Goal: Task Accomplishment & Management: Complete application form

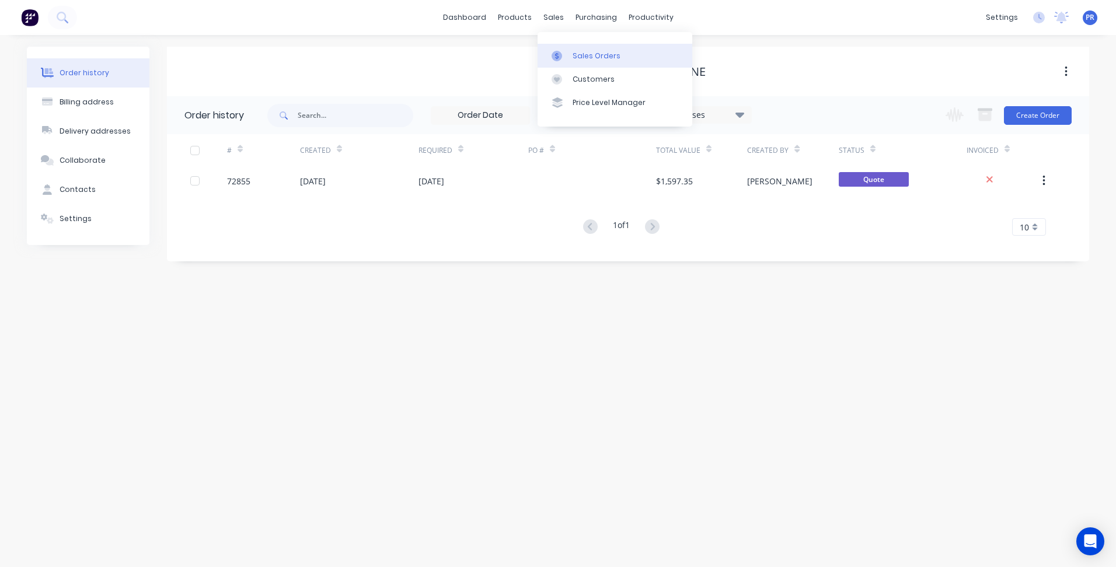
click at [580, 53] on div "Sales Orders" at bounding box center [597, 56] width 48 height 11
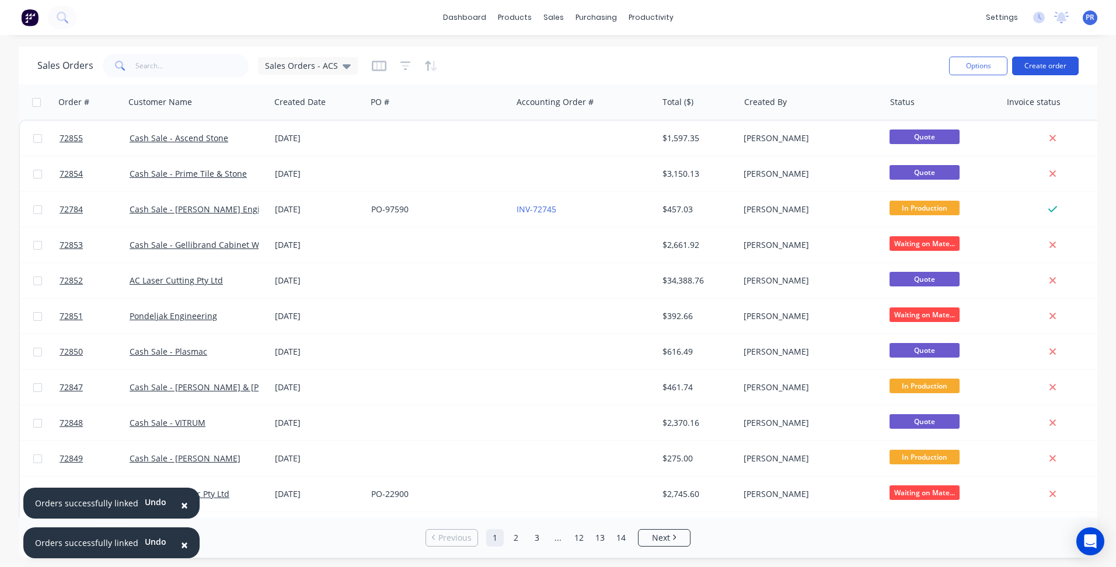
click at [1034, 67] on button "Create order" at bounding box center [1045, 66] width 67 height 19
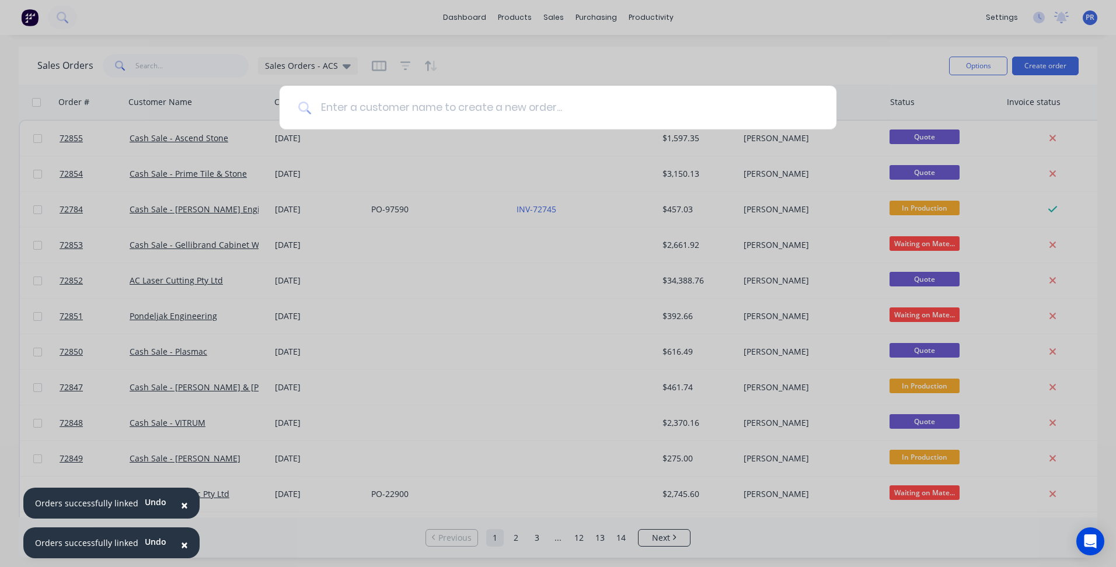
click at [358, 112] on input at bounding box center [564, 108] width 507 height 44
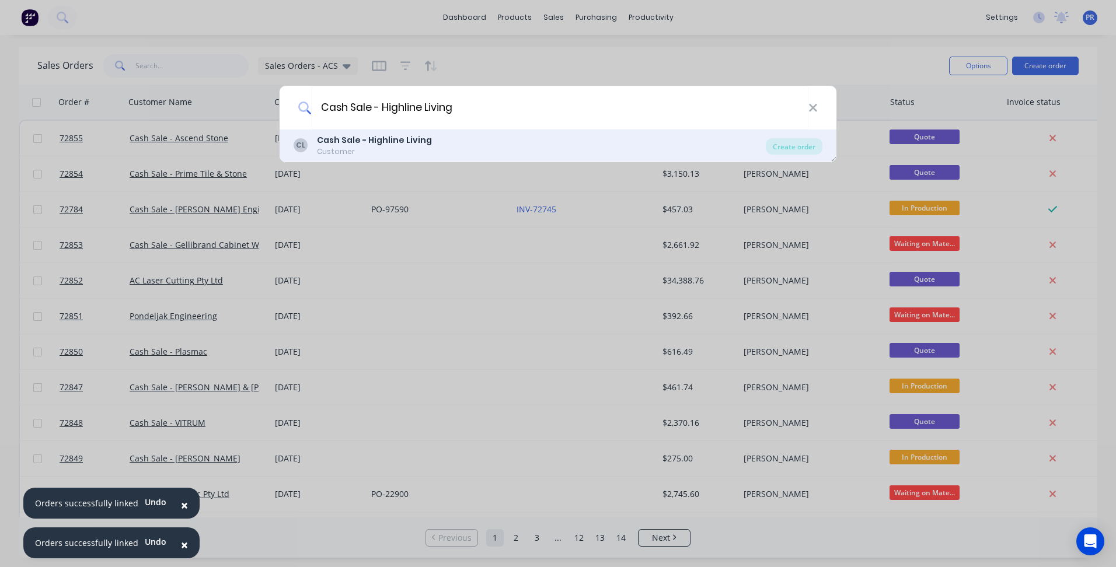
type input "Cash Sale - Highline Living"
click at [398, 139] on b "Cash Sale - Highline Living" at bounding box center [374, 140] width 115 height 12
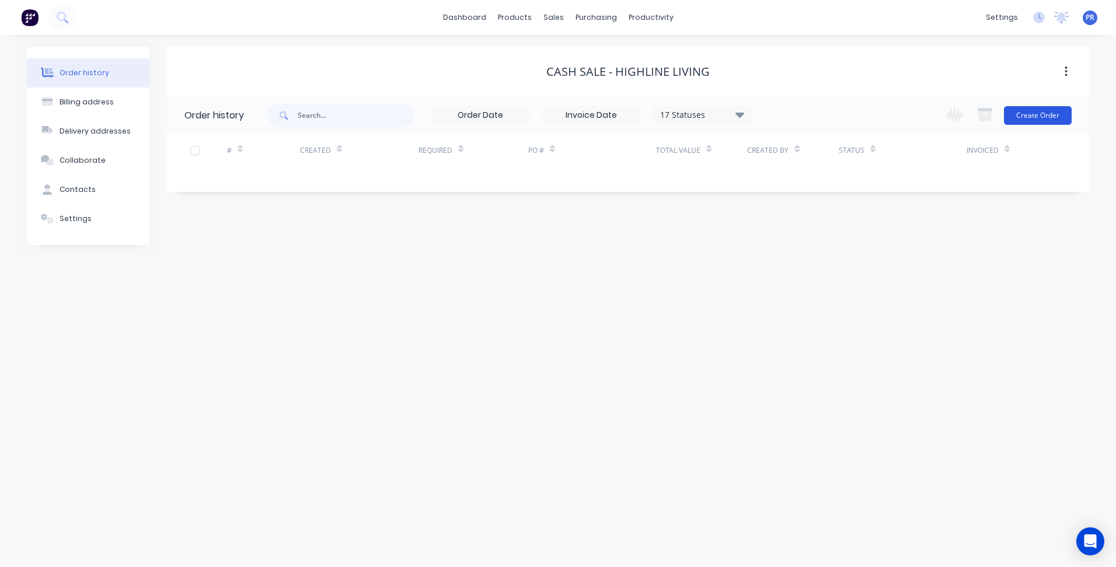
click at [1022, 124] on button "Create Order" at bounding box center [1038, 115] width 68 height 19
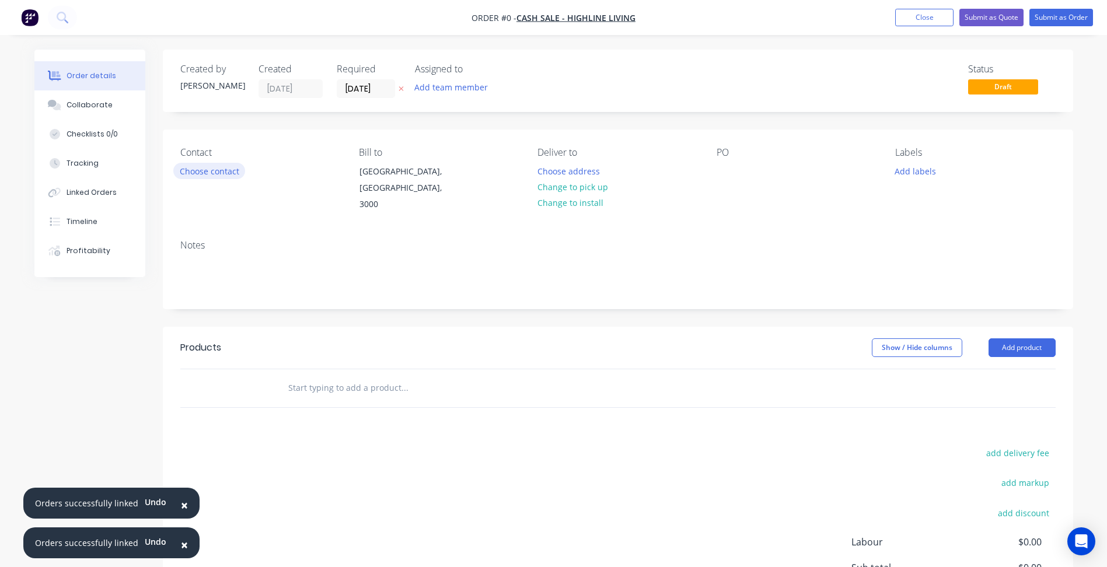
click at [216, 170] on button "Choose contact" at bounding box center [209, 171] width 72 height 16
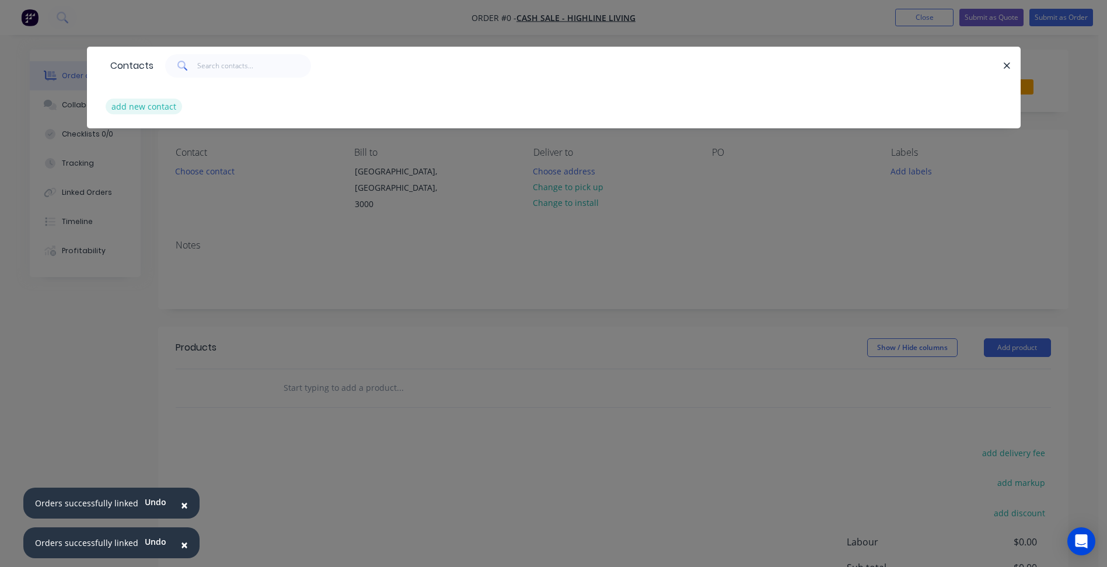
click at [153, 111] on button "add new contact" at bounding box center [144, 107] width 77 height 16
select select "AU"
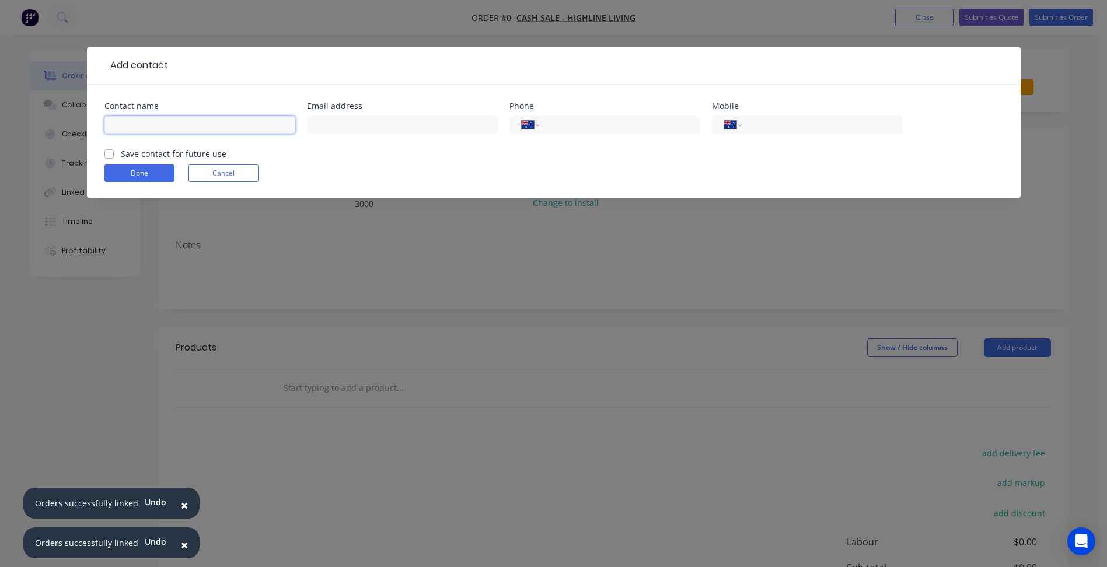
click at [148, 123] on input "text" at bounding box center [199, 125] width 191 height 18
type input "Jonathan Mizzi"
drag, startPoint x: 370, startPoint y: 127, endPoint x: 446, endPoint y: 134, distance: 76.7
click at [370, 127] on input "text" at bounding box center [402, 125] width 191 height 18
paste input "jonathan@highlineliving.com.au"
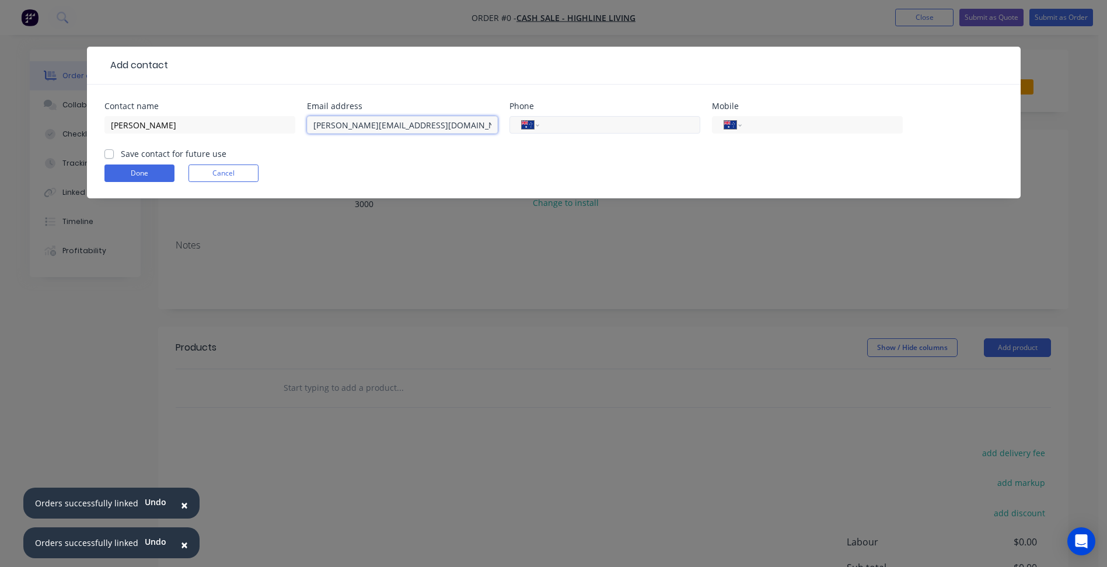
type input "jonathan@highlineliving.com.au"
click at [608, 128] on input "tel" at bounding box center [618, 125] width 140 height 13
click at [796, 124] on input "tel" at bounding box center [820, 125] width 140 height 13
type input "0421 790 992"
click at [144, 156] on label "Save contact for future use" at bounding box center [174, 154] width 106 height 12
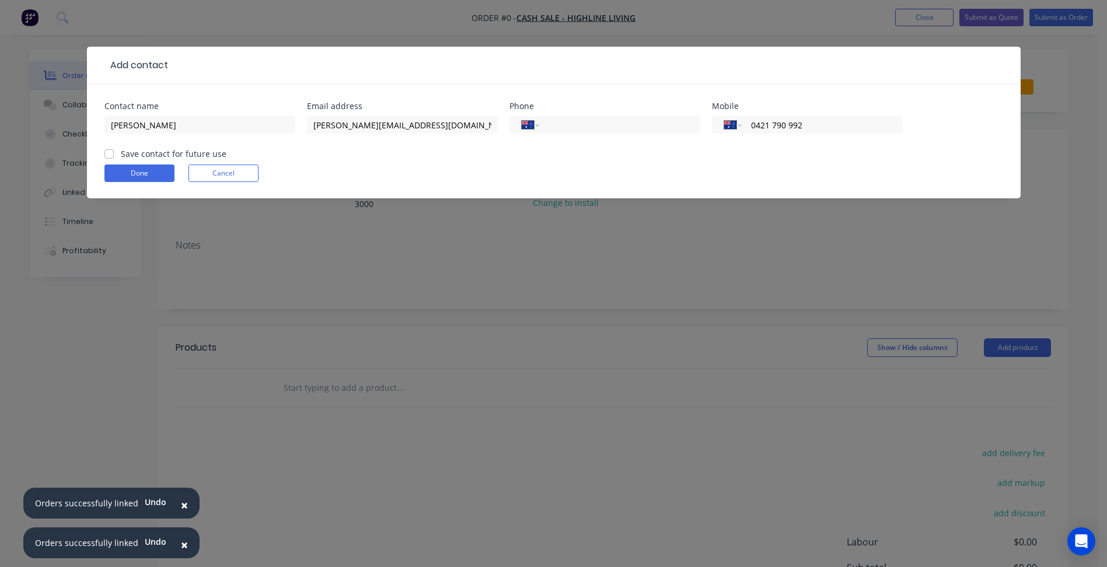
click at [114, 156] on input "Save contact for future use" at bounding box center [108, 153] width 9 height 11
checkbox input "true"
click at [148, 172] on button "Done" at bounding box center [139, 174] width 70 height 18
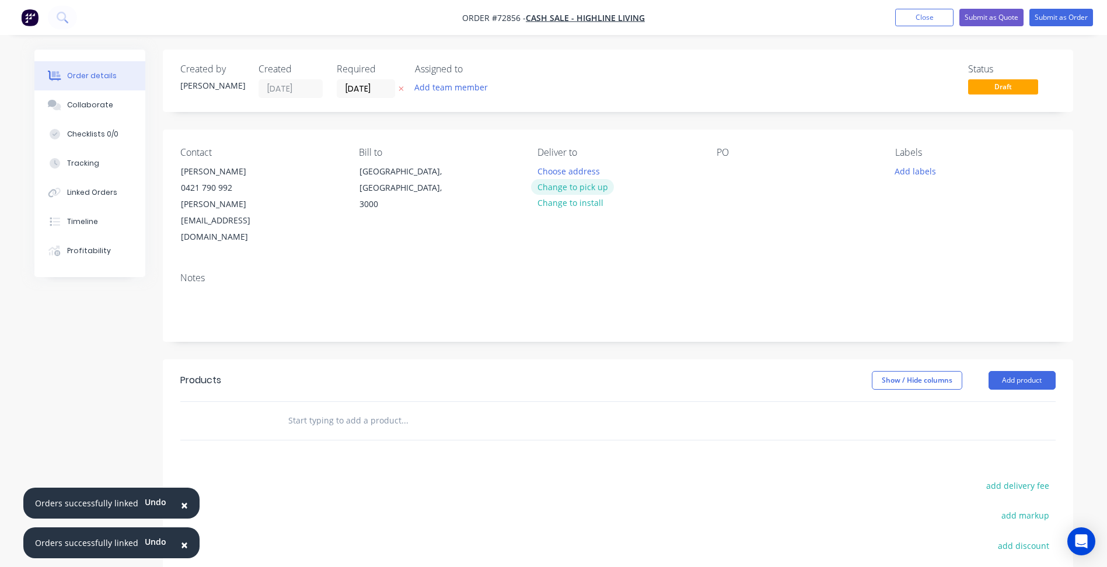
click at [580, 187] on button "Change to pick up" at bounding box center [572, 187] width 83 height 16
click at [365, 89] on input "11/09/25" at bounding box center [365, 89] width 57 height 18
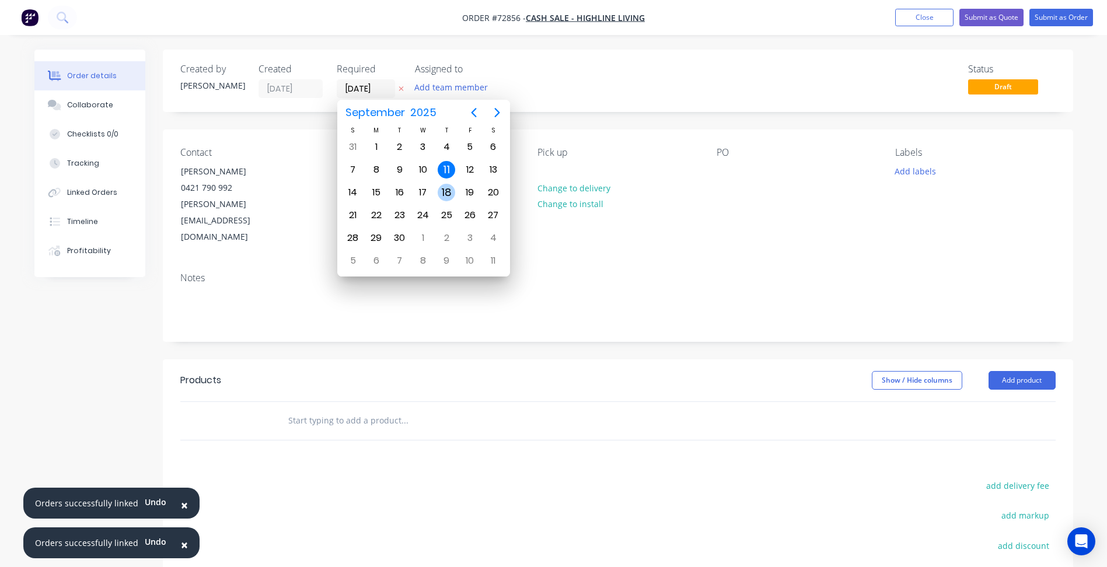
click at [451, 193] on div "18" at bounding box center [447, 193] width 18 height 18
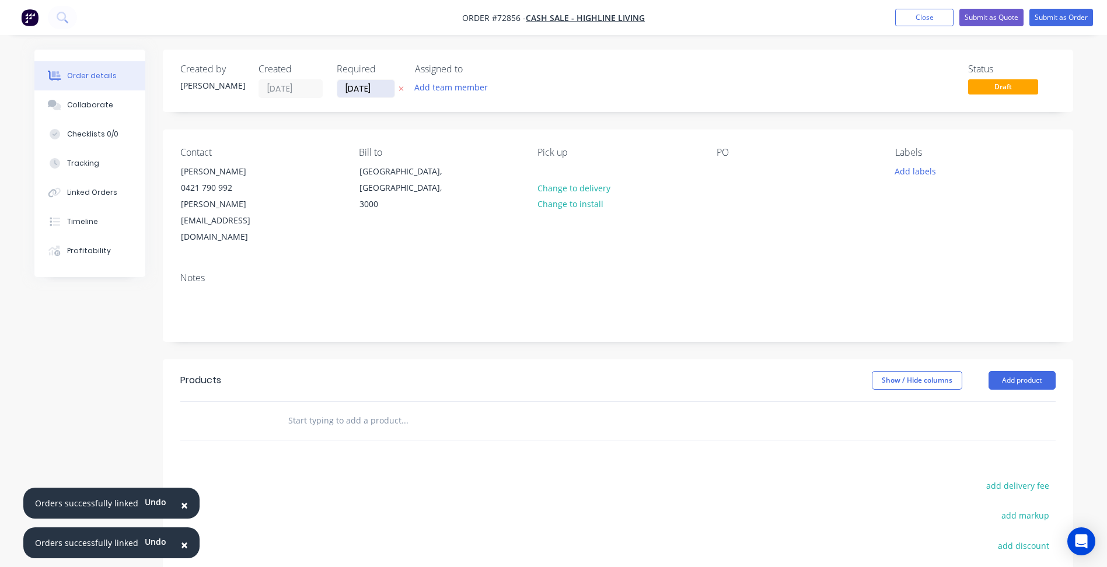
click at [367, 87] on input "18/09/25" at bounding box center [365, 89] width 57 height 18
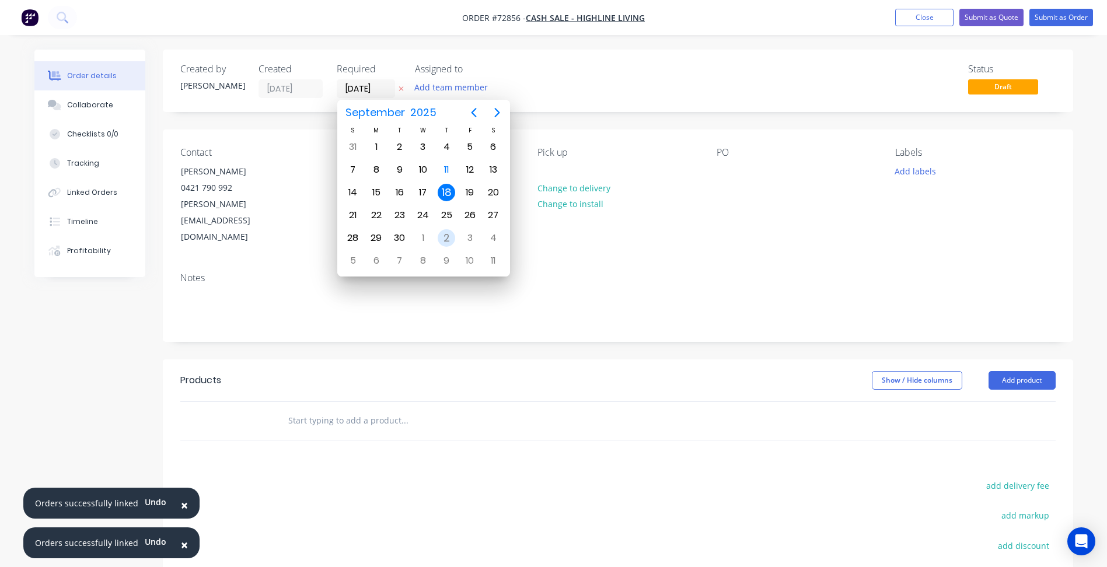
click at [448, 259] on div "9" at bounding box center [447, 261] width 18 height 18
type input "09/10/25"
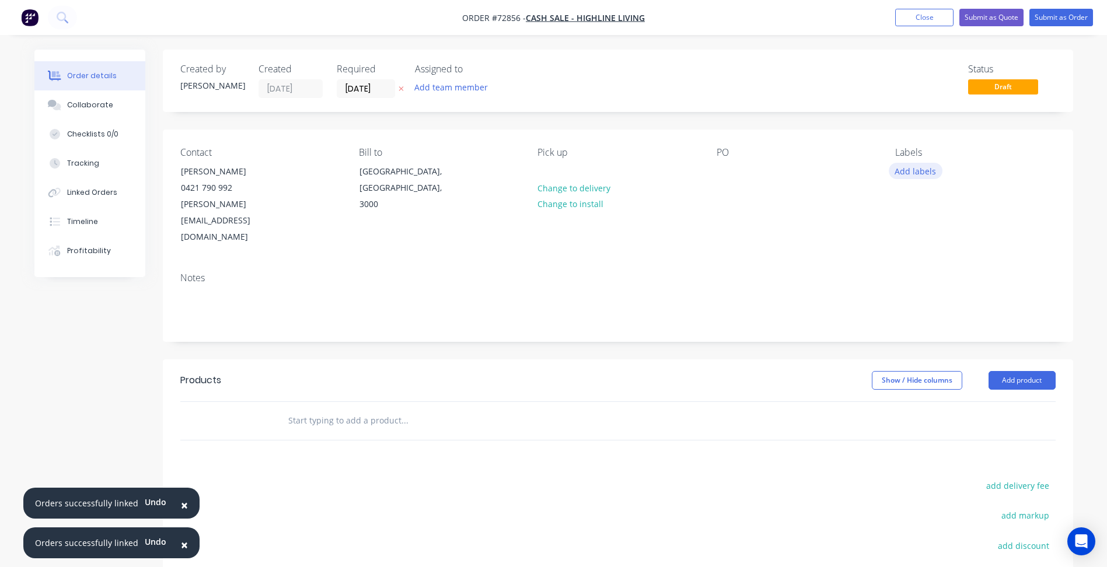
click at [925, 176] on button "Add labels" at bounding box center [916, 171] width 54 height 16
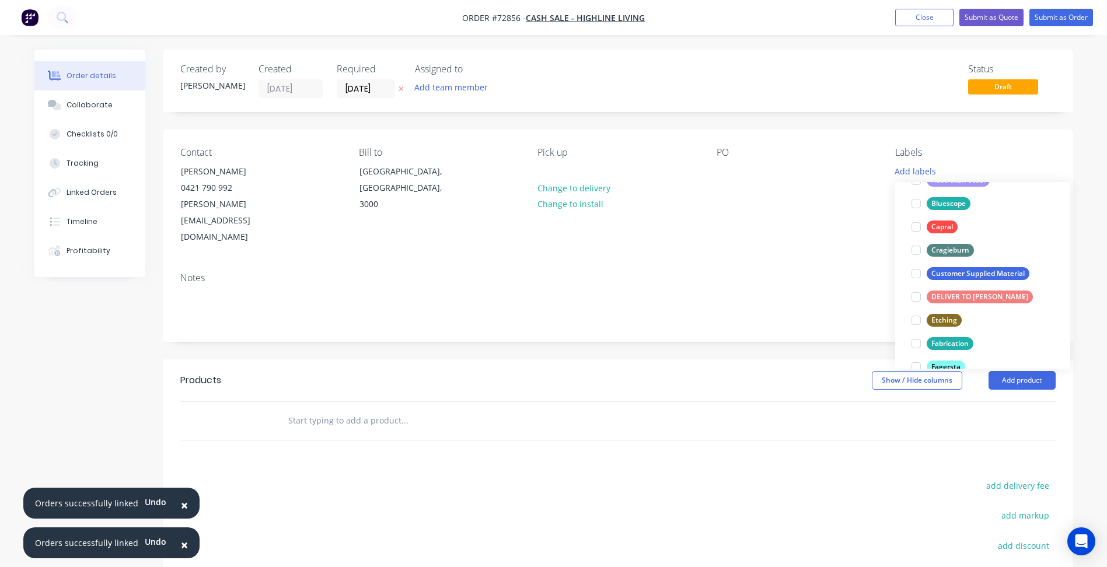
scroll to position [292, 0]
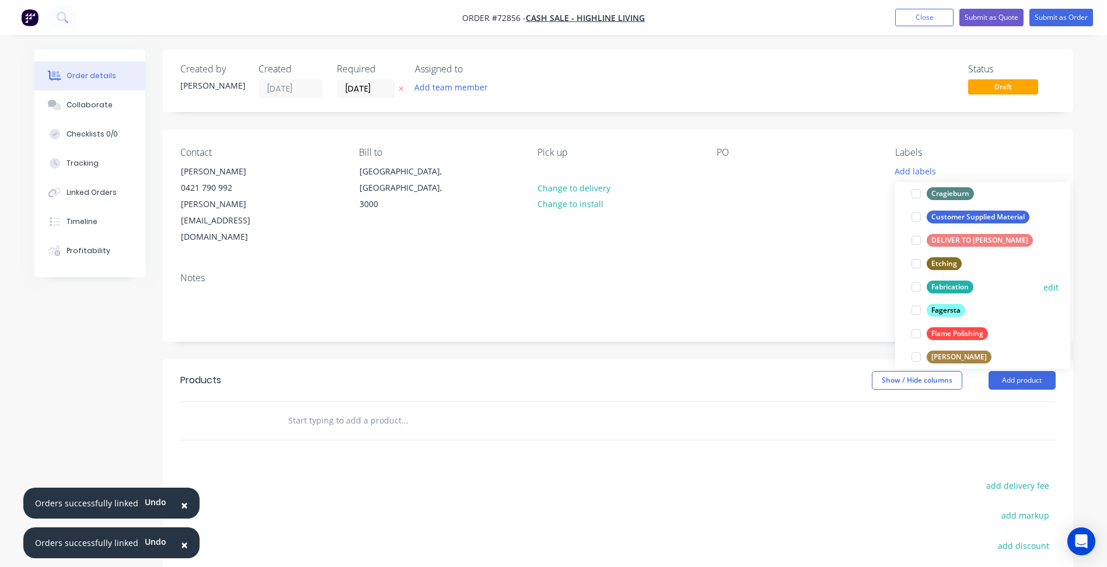
click at [918, 288] on div at bounding box center [916, 287] width 23 height 23
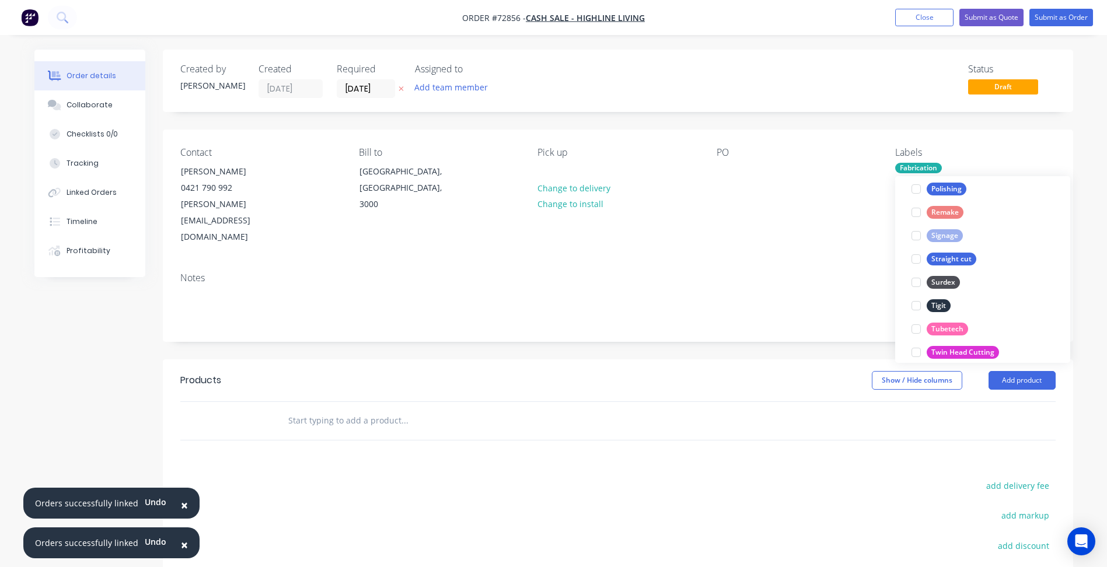
scroll to position [759, 0]
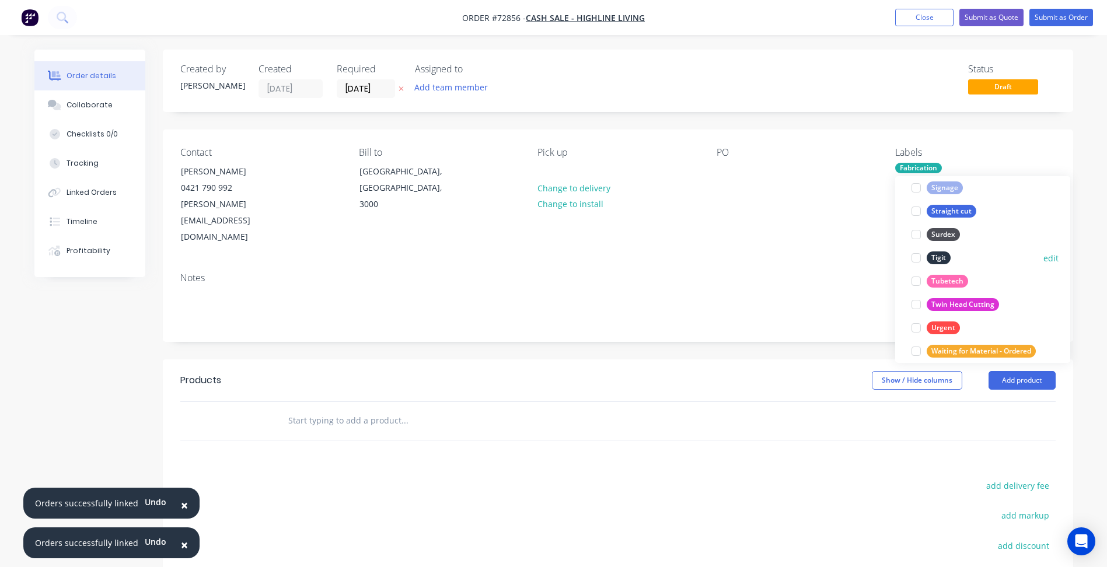
click at [916, 260] on div at bounding box center [916, 257] width 23 height 23
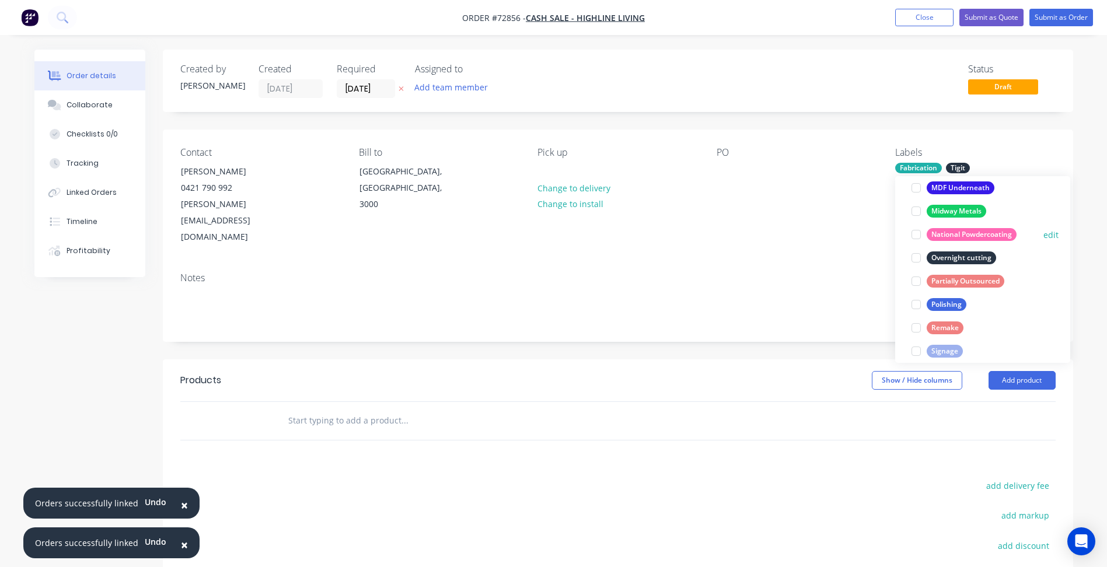
click at [918, 234] on div at bounding box center [916, 234] width 23 height 23
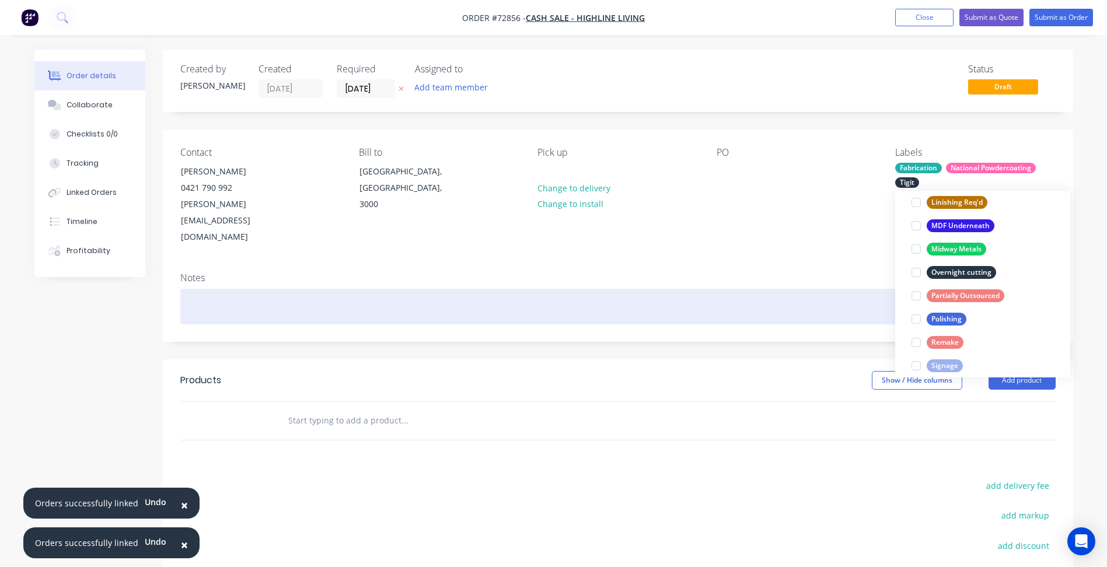
scroll to position [58, 0]
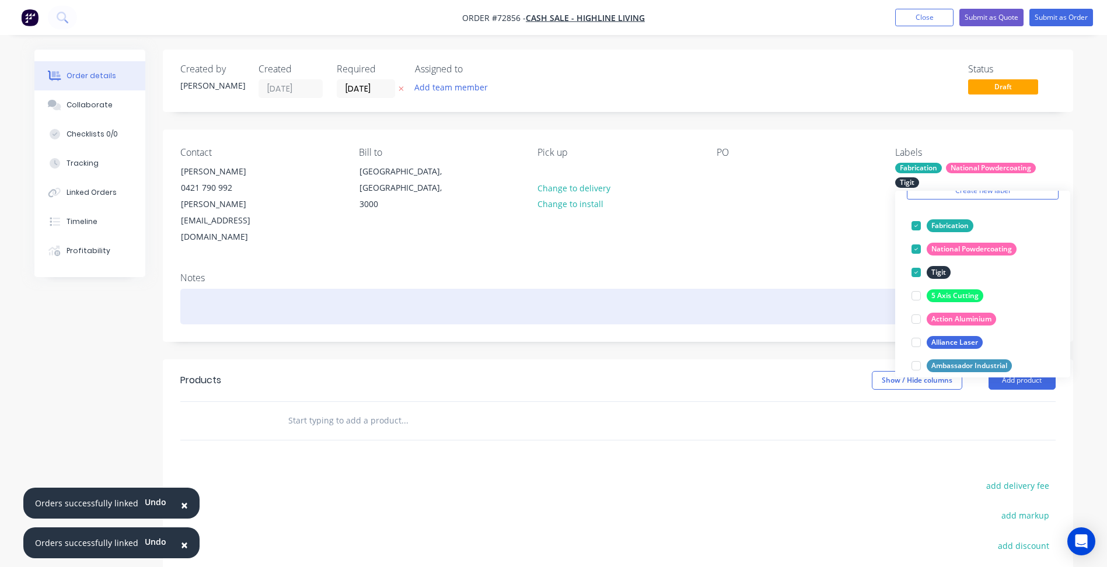
click at [750, 289] on div at bounding box center [618, 307] width 876 height 36
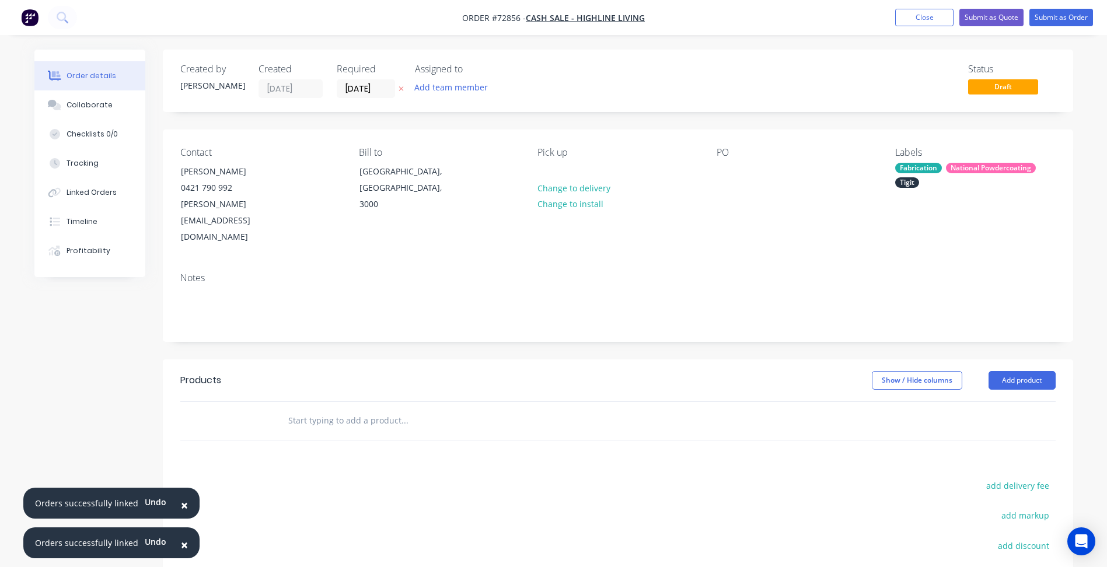
click at [505, 12] on span "Order #72856 -" at bounding box center [494, 17] width 64 height 11
copy span "72856"
click at [918, 13] on button "Close" at bounding box center [925, 18] width 58 height 18
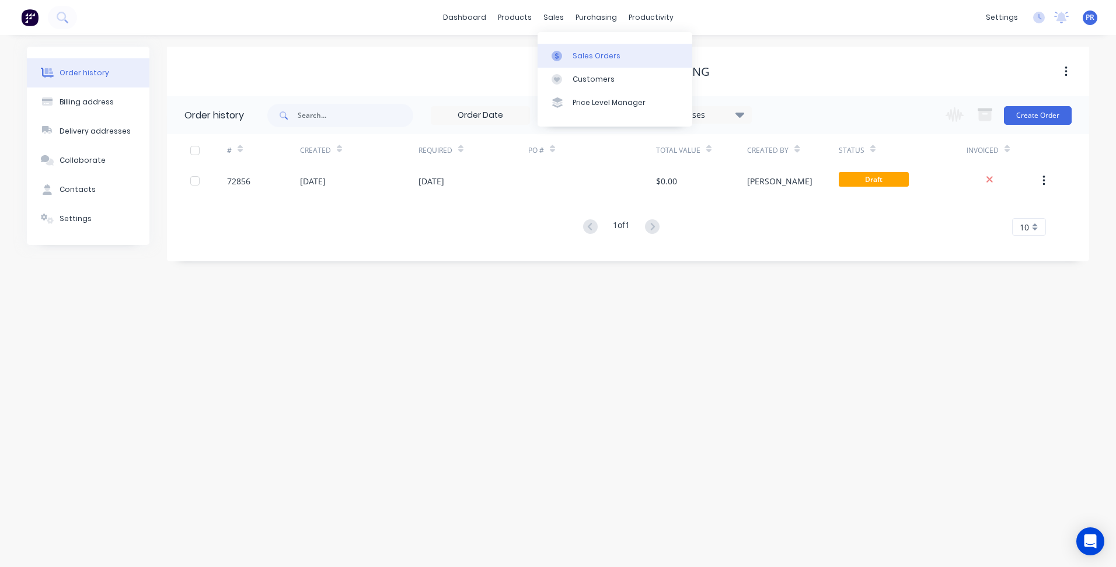
click at [573, 54] on div "Sales Orders" at bounding box center [597, 56] width 48 height 11
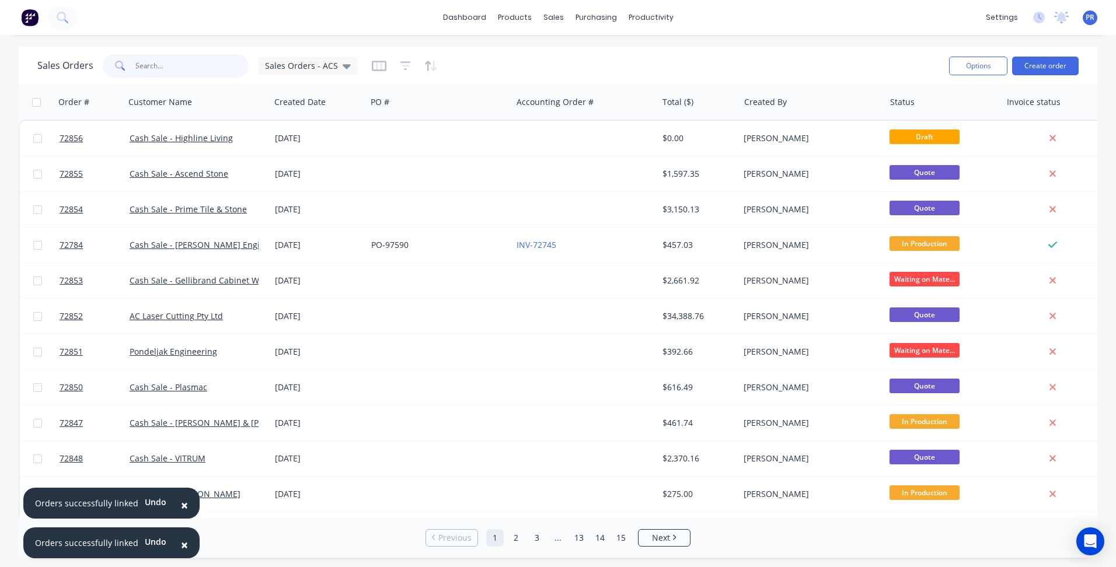
click at [162, 69] on input "text" at bounding box center [192, 65] width 114 height 23
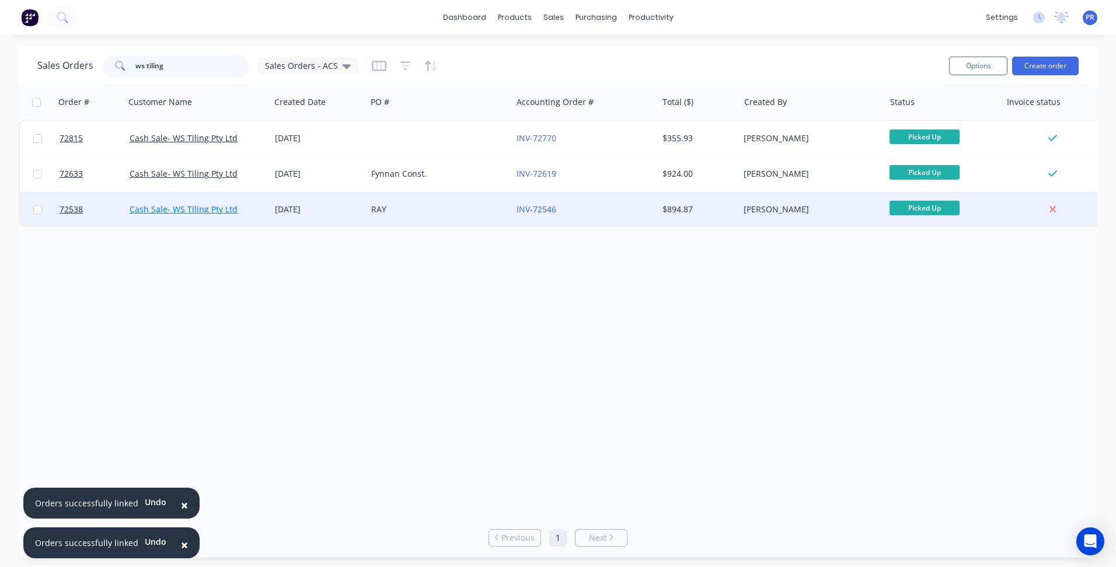
type input "ws tiling"
click at [200, 212] on link "Cash Sale- WS Tiling Pty Ltd" at bounding box center [184, 209] width 108 height 11
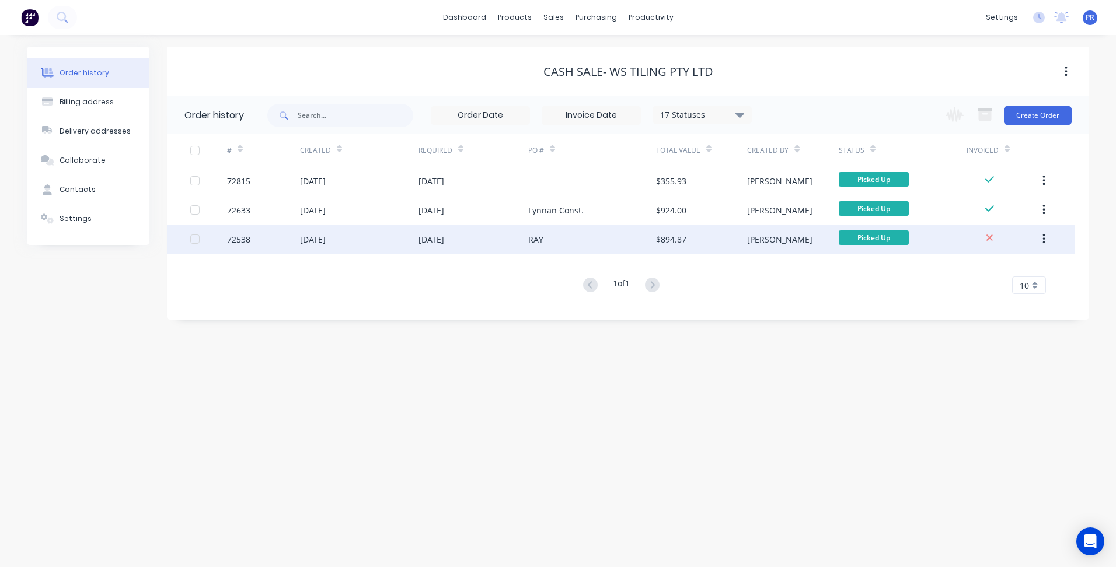
click at [539, 241] on div "RAY" at bounding box center [535, 240] width 15 height 12
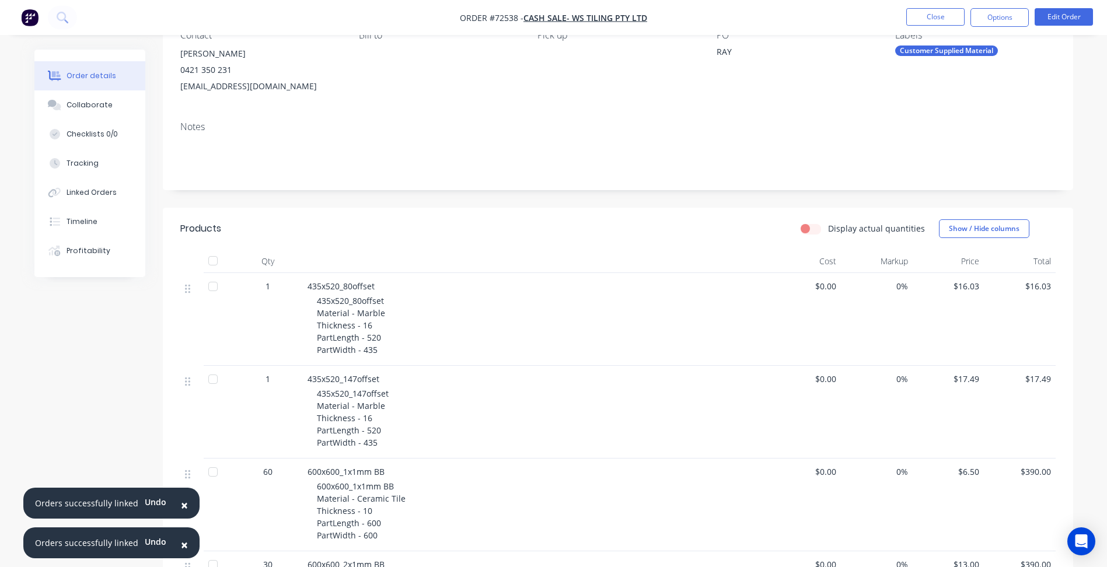
scroll to position [234, 0]
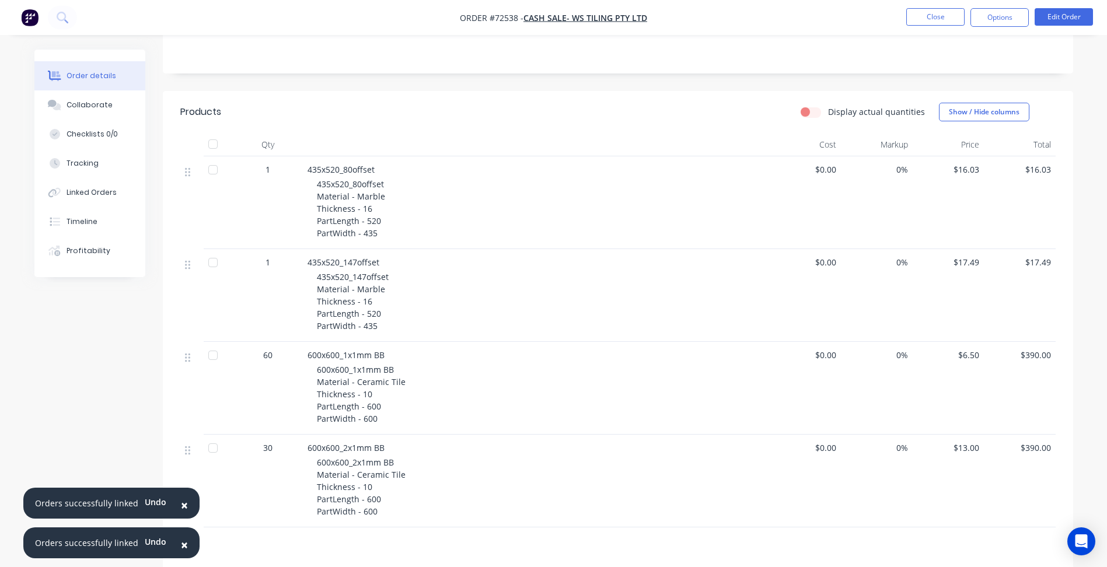
click at [943, 7] on nav "Order #72538 - Cash Sale- WS Tiling Pty Ltd Close Options Edit Order" at bounding box center [553, 17] width 1107 height 35
click at [929, 21] on button "Close" at bounding box center [936, 17] width 58 height 18
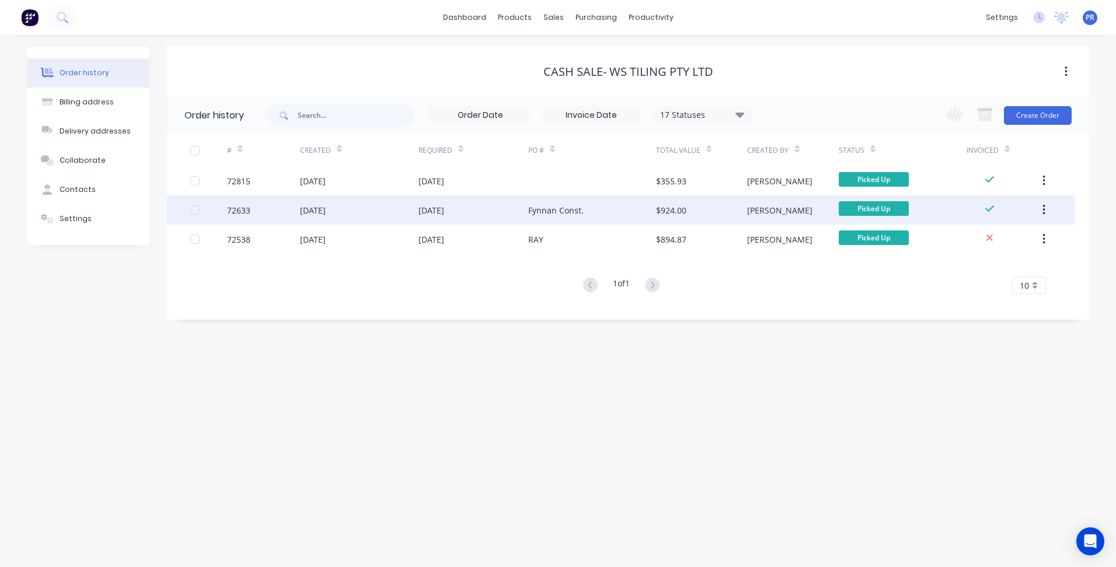
click at [326, 208] on div "[DATE]" at bounding box center [313, 210] width 26 height 12
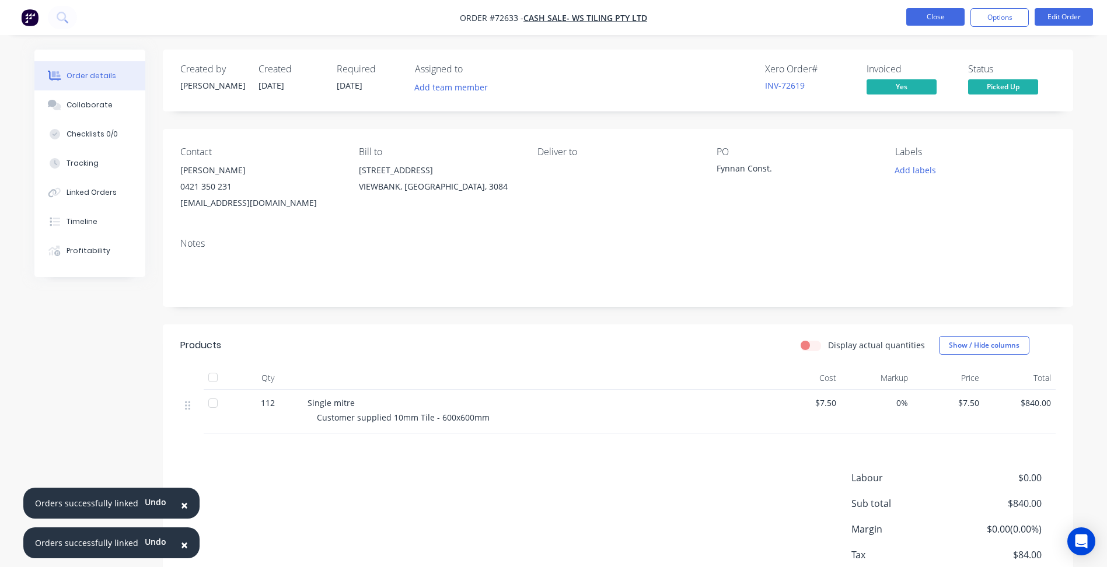
click at [935, 16] on button "Close" at bounding box center [936, 17] width 58 height 18
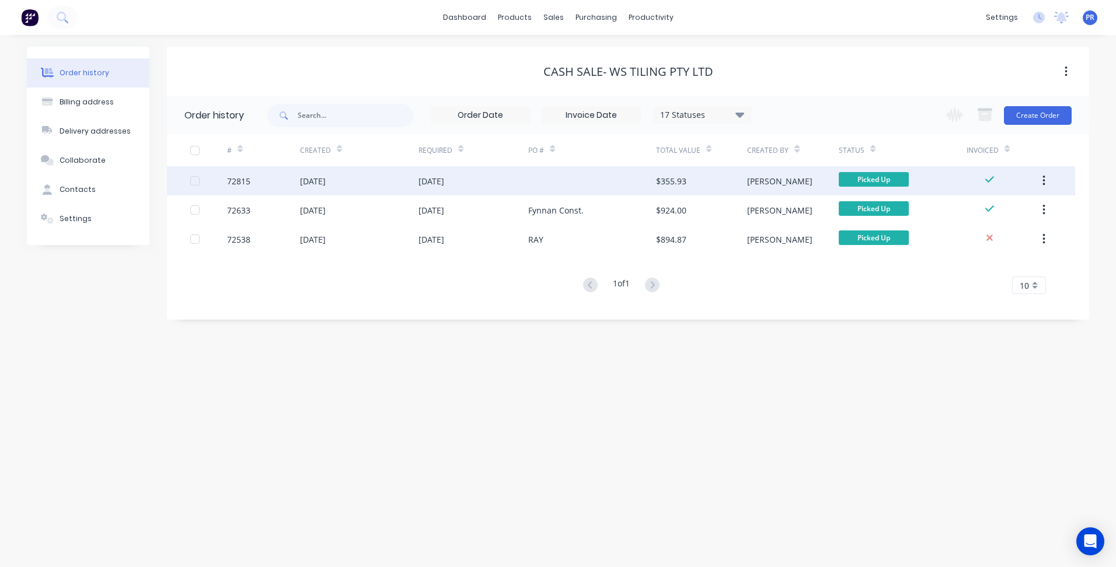
click at [471, 183] on div "[DATE]" at bounding box center [474, 180] width 110 height 29
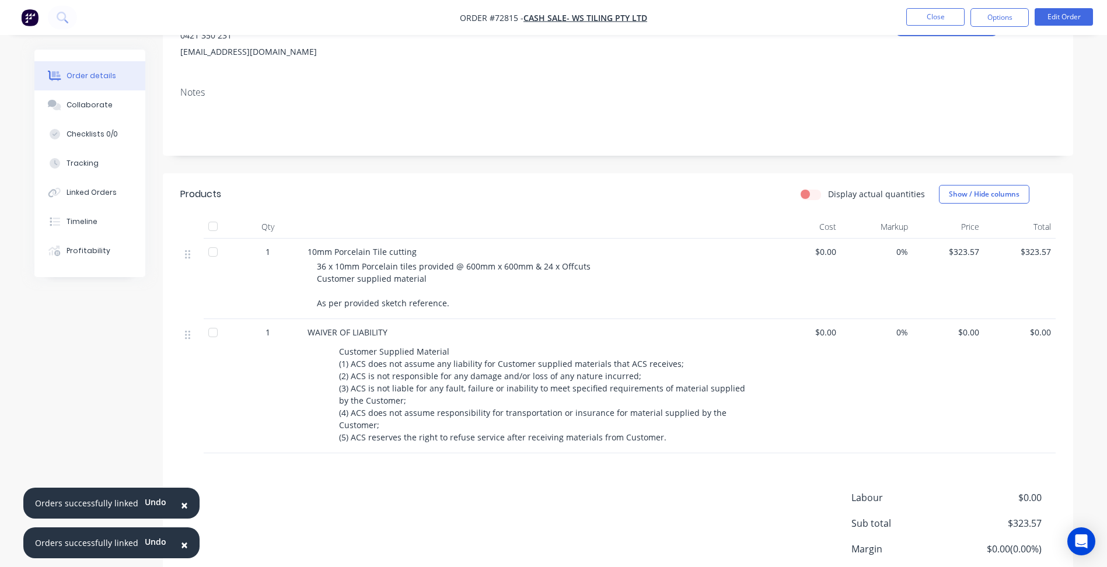
scroll to position [175, 0]
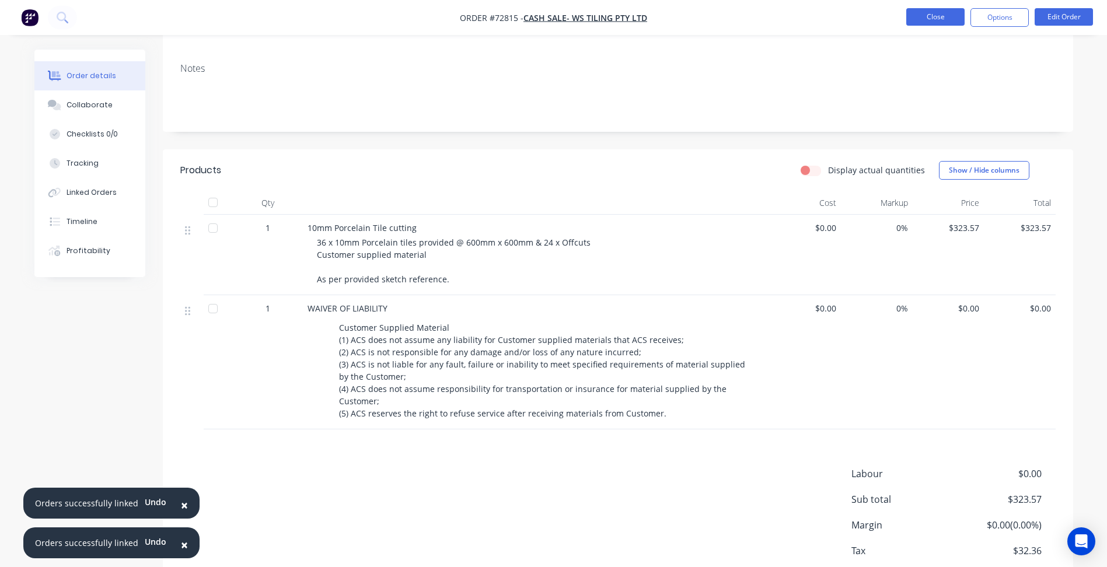
click at [942, 19] on button "Close" at bounding box center [936, 17] width 58 height 18
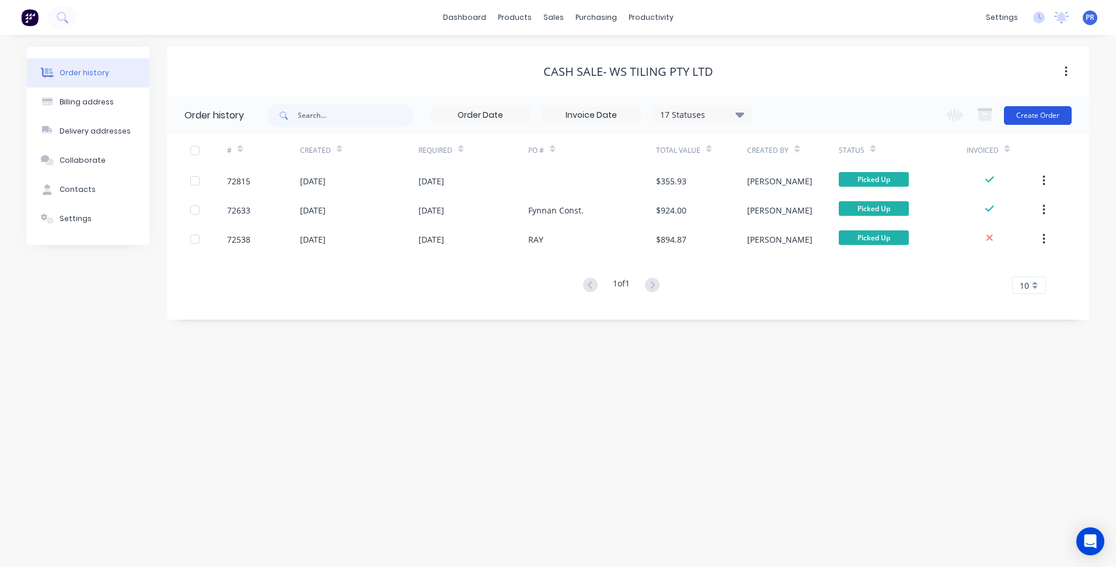
click at [1039, 113] on button "Create Order" at bounding box center [1038, 115] width 68 height 19
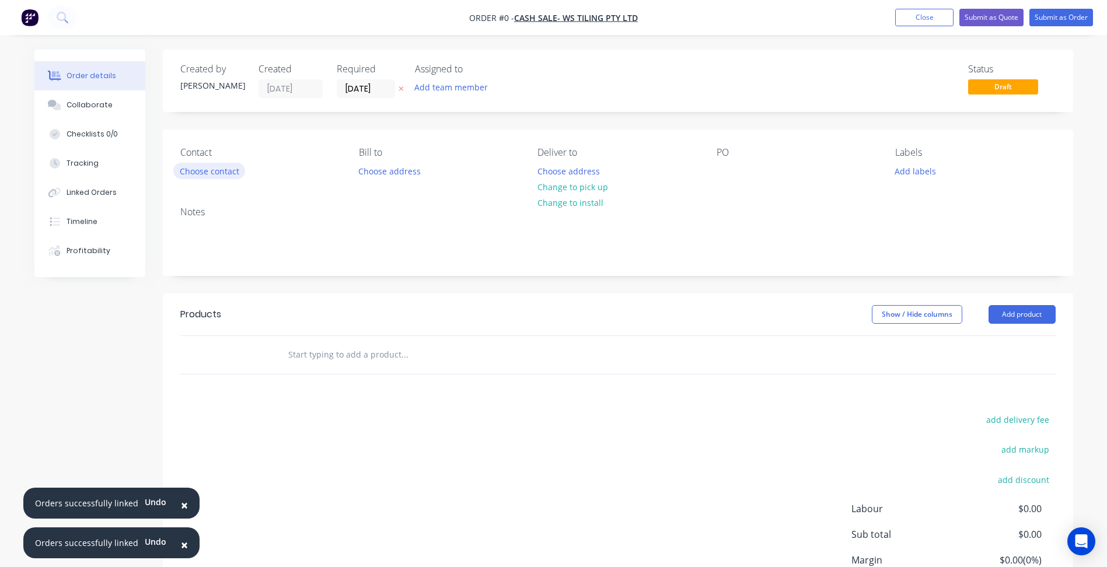
click at [220, 176] on button "Choose contact" at bounding box center [209, 171] width 72 height 16
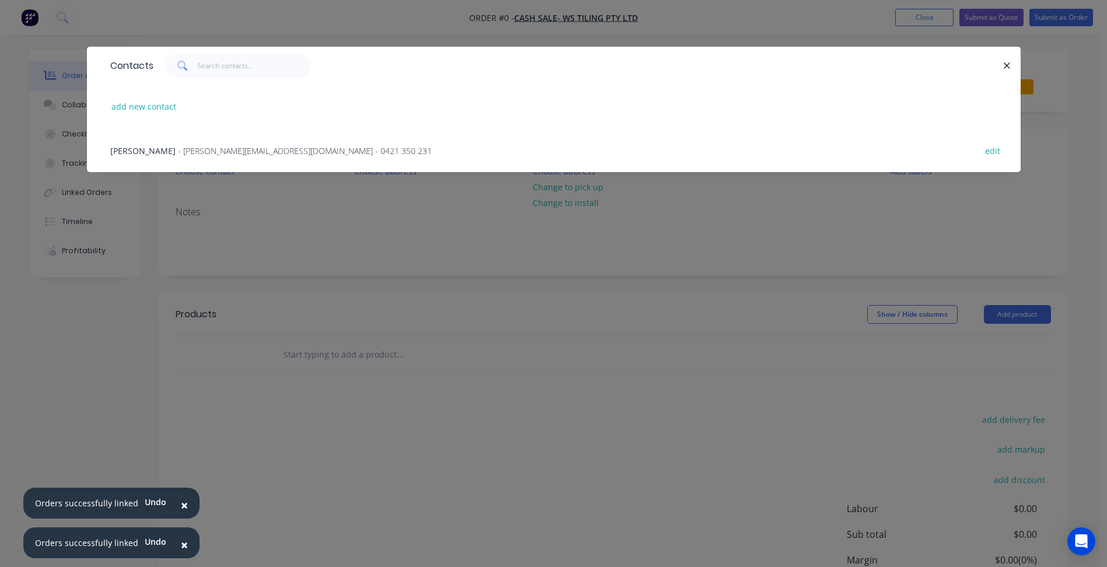
click at [178, 154] on span "- ray@wstiling.com - 0421 350 231" at bounding box center [305, 150] width 254 height 11
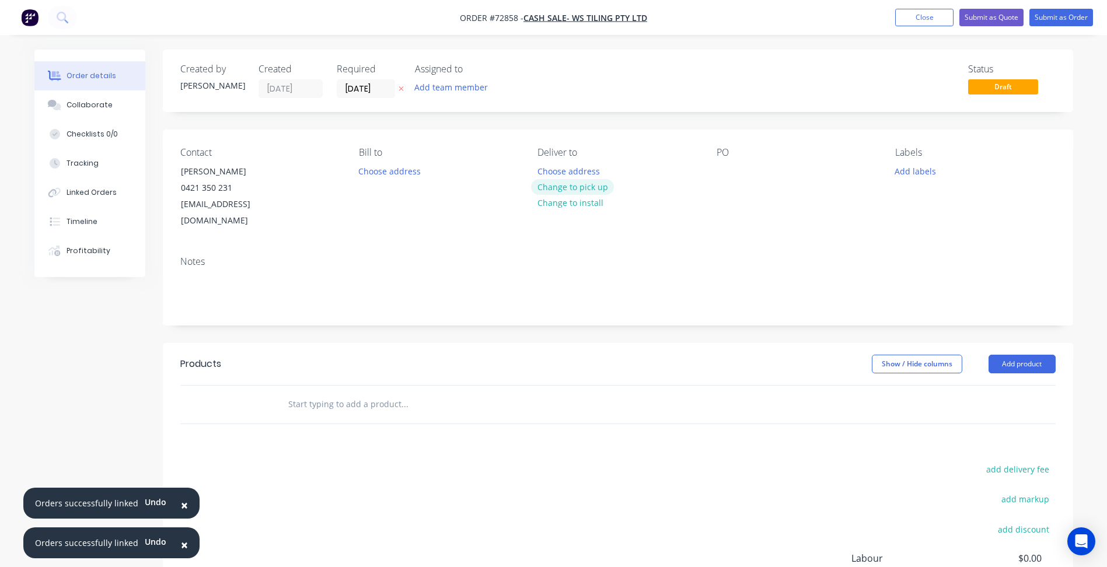
click at [583, 188] on button "Change to pick up" at bounding box center [572, 187] width 83 height 16
click at [392, 176] on button "Choose address" at bounding box center [390, 171] width 75 height 16
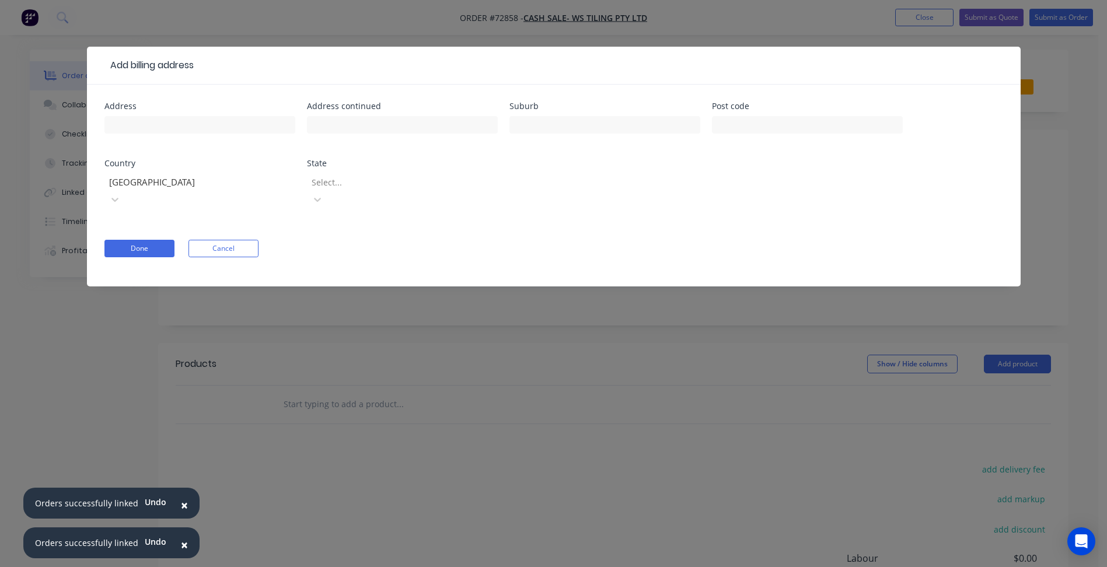
drag, startPoint x: 453, startPoint y: 323, endPoint x: 425, endPoint y: 242, distance: 85.3
click at [451, 320] on div "Add billing address Address Address continued Suburb Post code Country Australi…" at bounding box center [553, 283] width 1107 height 567
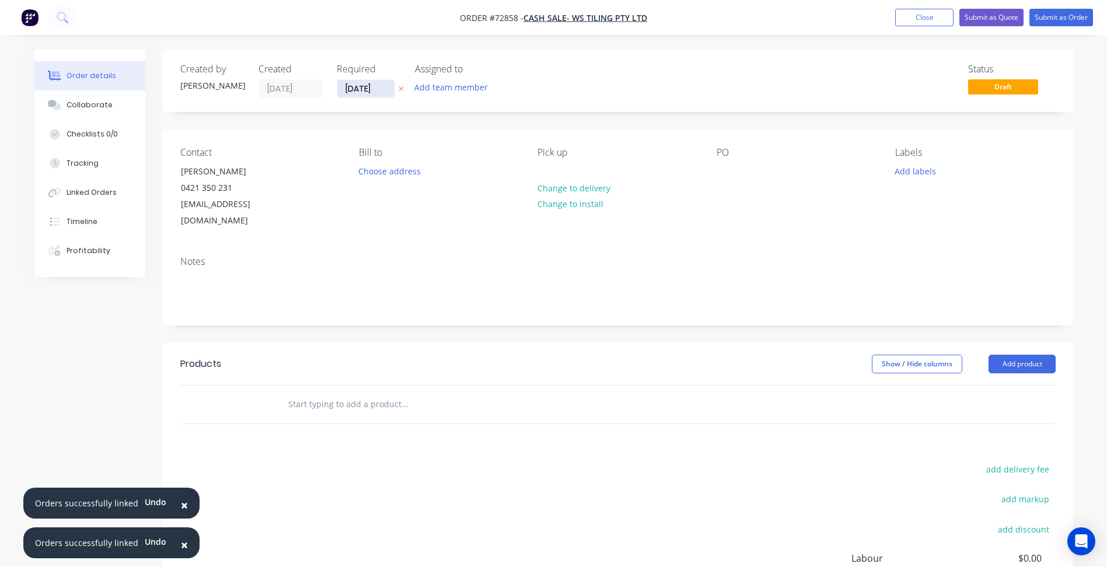
click at [371, 87] on input "11/09/25" at bounding box center [365, 89] width 57 height 18
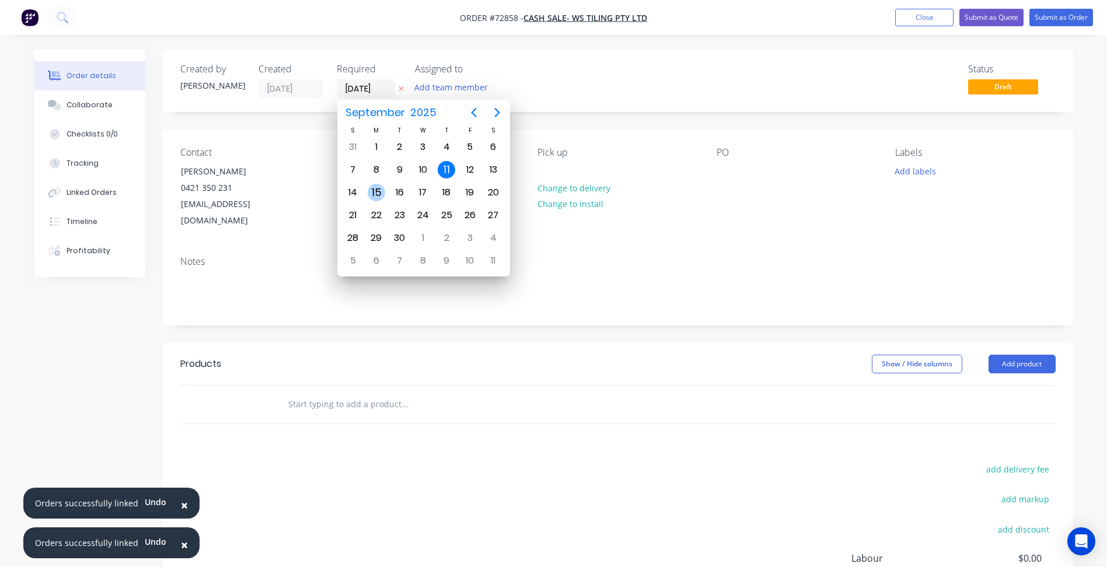
click at [370, 187] on div "15" at bounding box center [377, 193] width 18 height 18
type input "15/09/25"
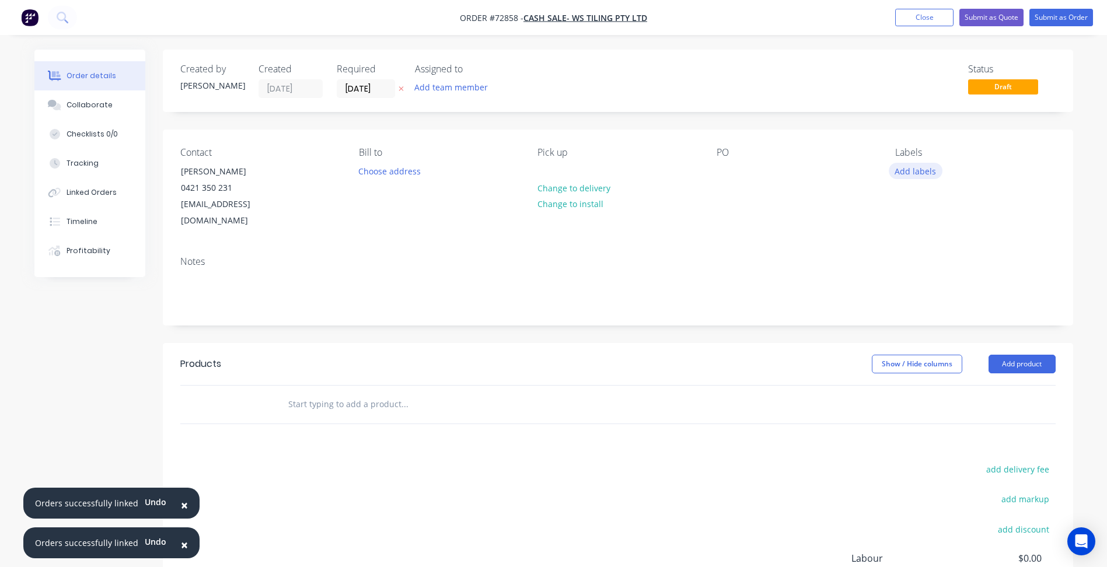
click at [917, 171] on button "Add labels" at bounding box center [916, 171] width 54 height 16
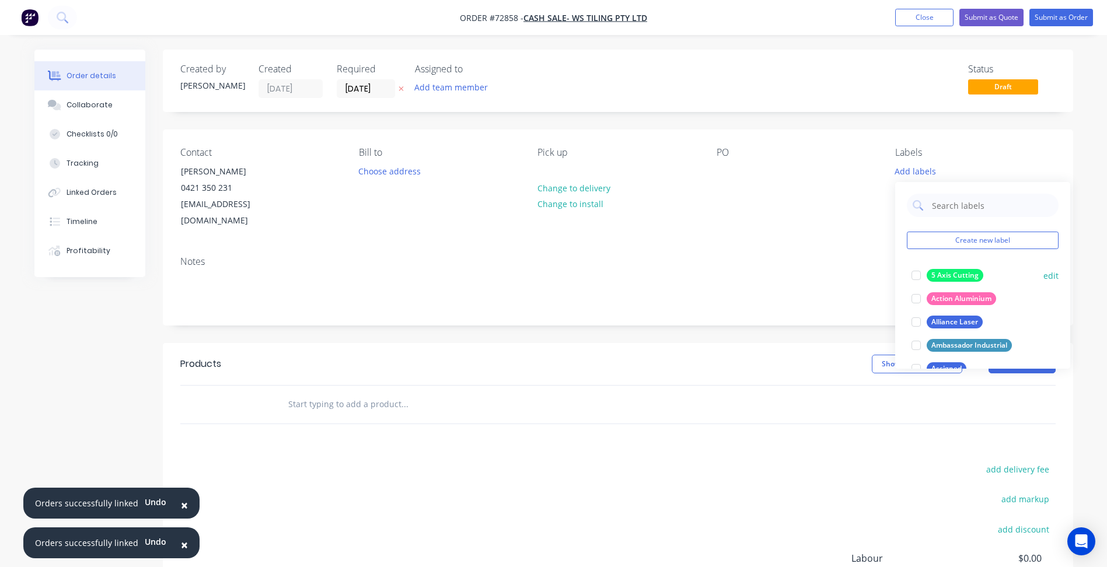
click at [918, 273] on div at bounding box center [916, 275] width 23 height 23
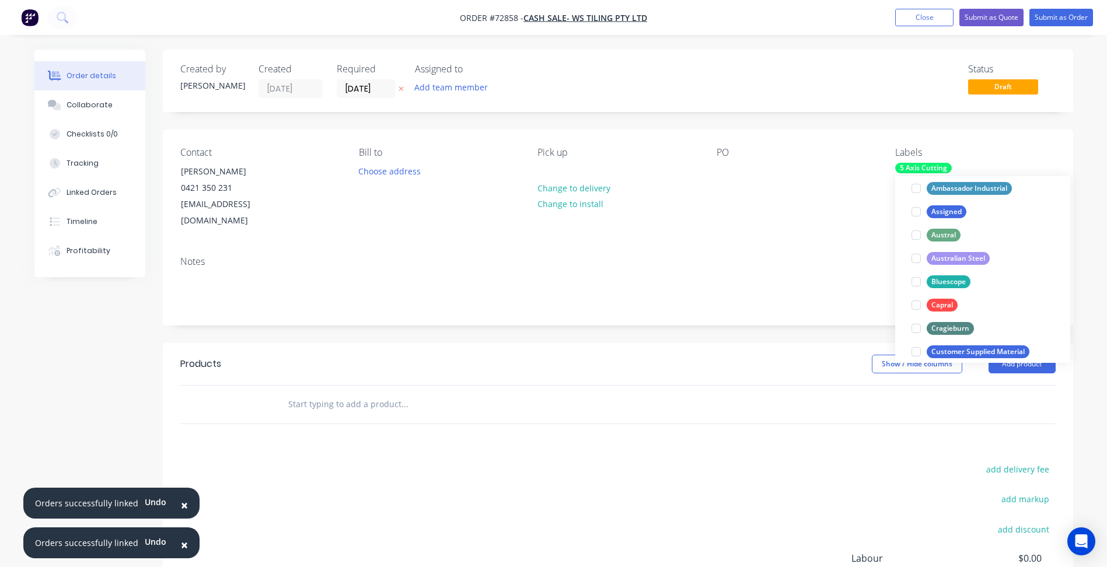
scroll to position [175, 0]
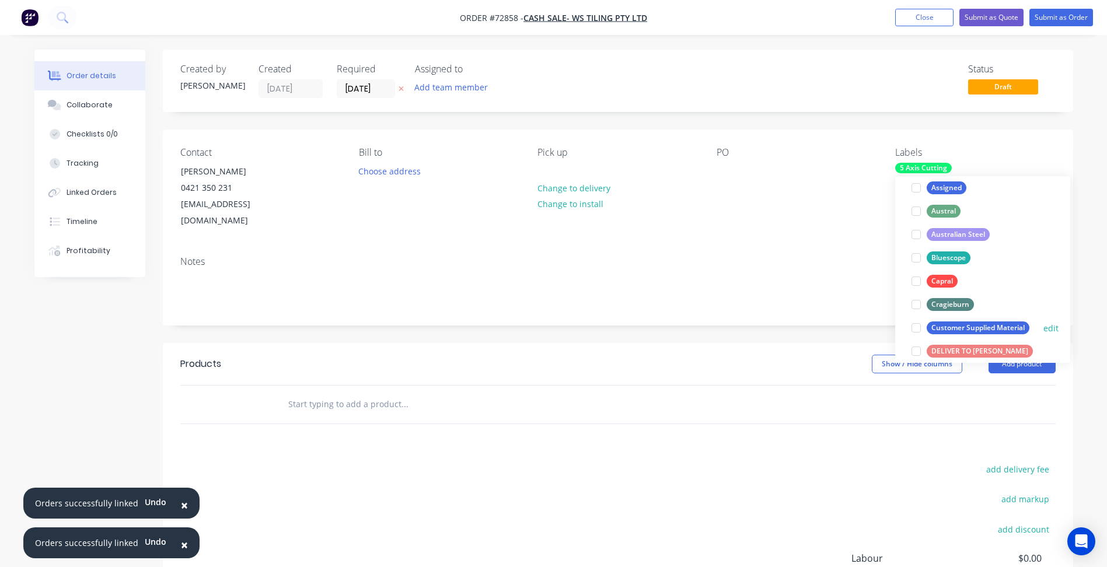
click at [914, 324] on div at bounding box center [916, 327] width 23 height 23
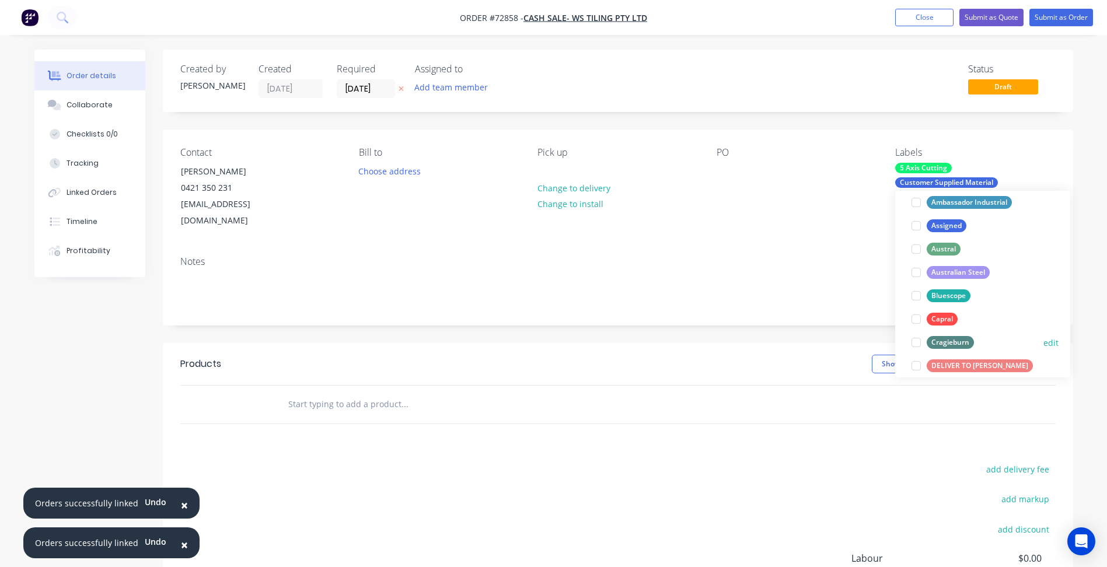
click at [919, 346] on div at bounding box center [916, 342] width 23 height 23
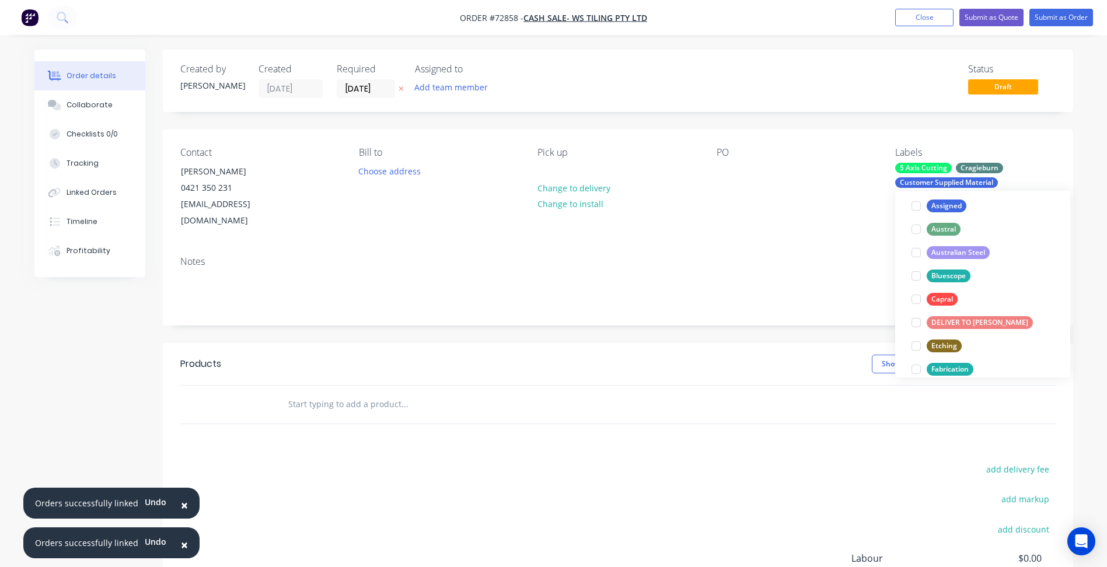
scroll to position [234, 0]
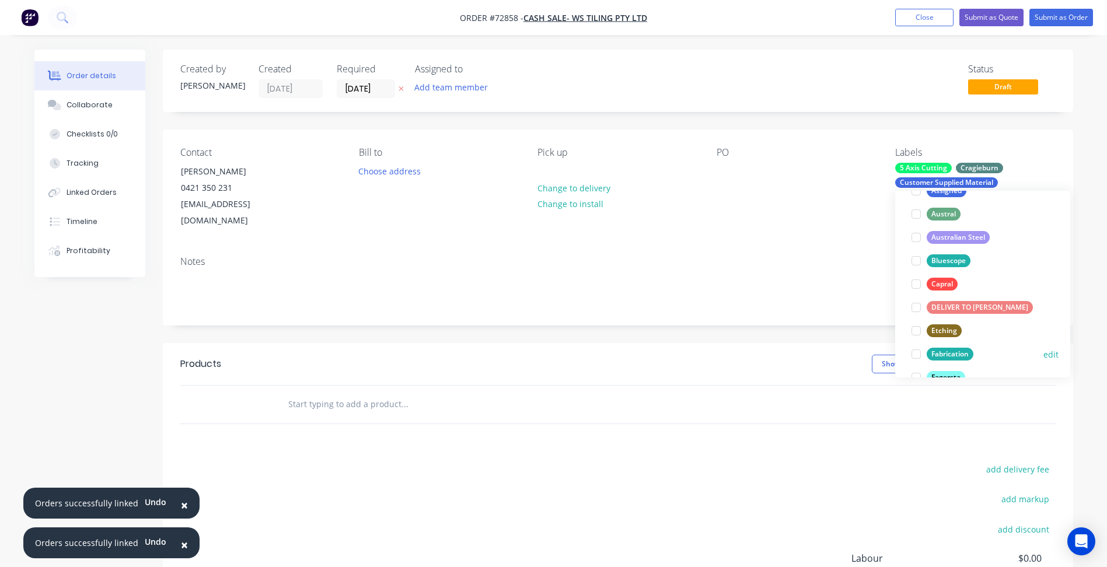
click at [921, 357] on div at bounding box center [916, 354] width 23 height 23
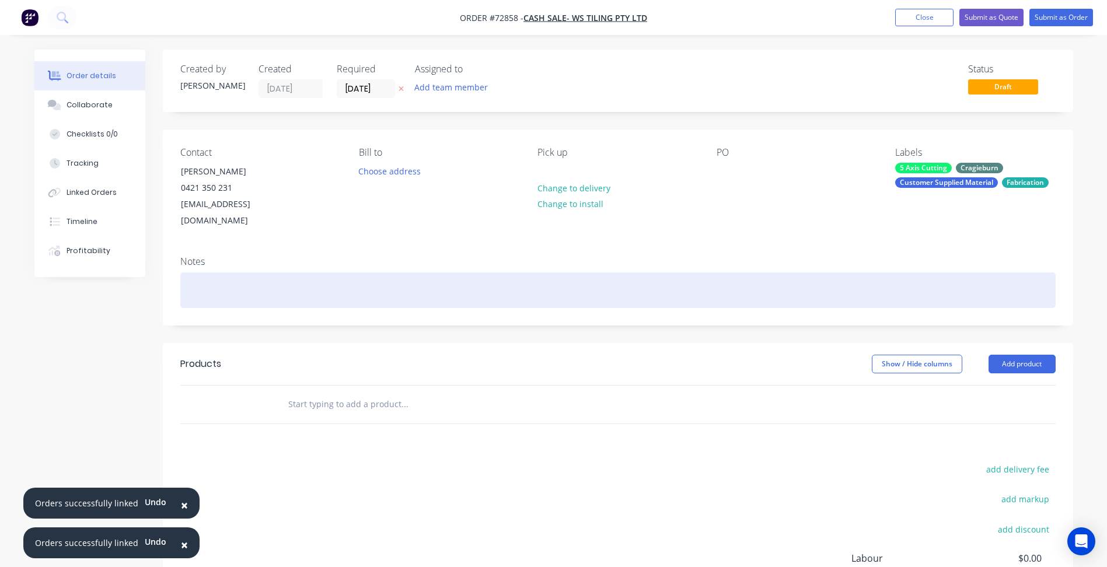
click at [759, 279] on div at bounding box center [618, 291] width 876 height 36
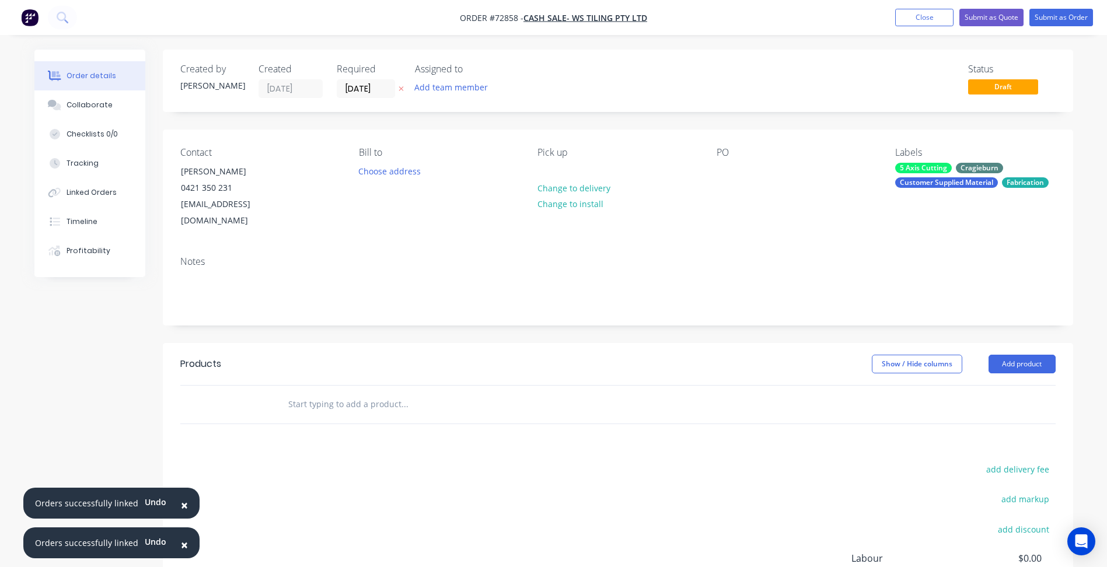
drag, startPoint x: 355, startPoint y: 389, endPoint x: 995, endPoint y: 362, distance: 640.4
click at [358, 393] on input "text" at bounding box center [405, 404] width 234 height 23
click at [1020, 355] on button "Add product" at bounding box center [1022, 364] width 67 height 19
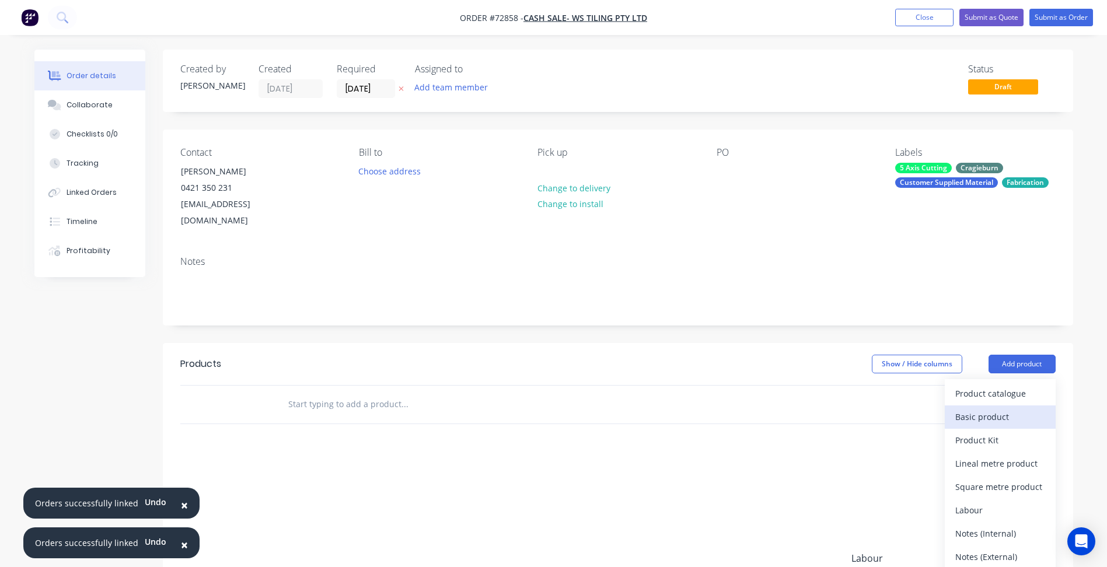
click at [991, 409] on div "Basic product" at bounding box center [1001, 417] width 90 height 17
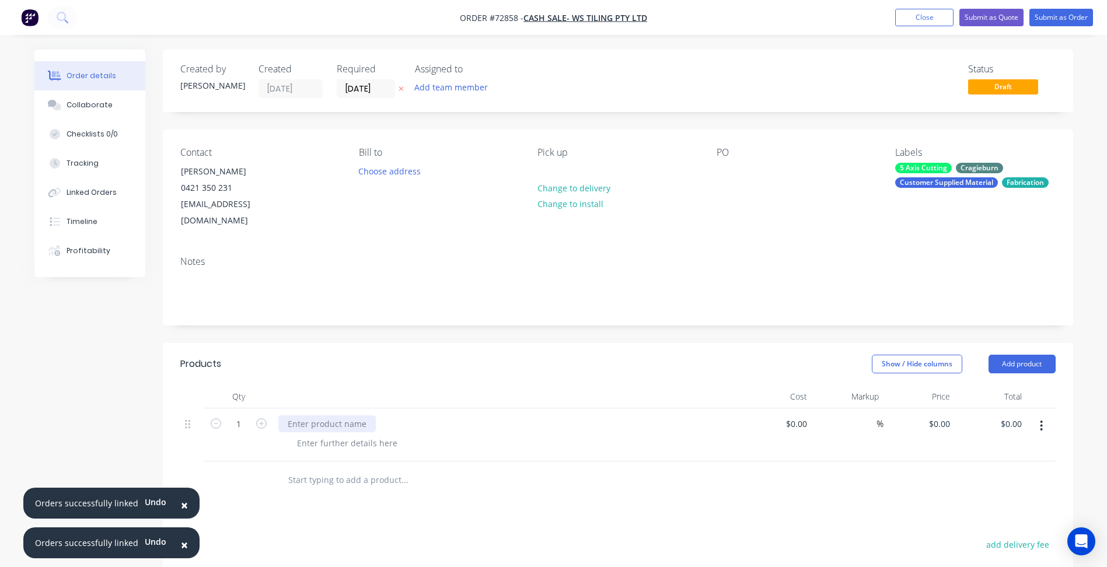
click at [325, 416] on div at bounding box center [326, 424] width 97 height 17
click at [513, 19] on span "Order #72858 -" at bounding box center [492, 17] width 64 height 11
copy span "72858"
click at [333, 416] on div at bounding box center [326, 424] width 97 height 17
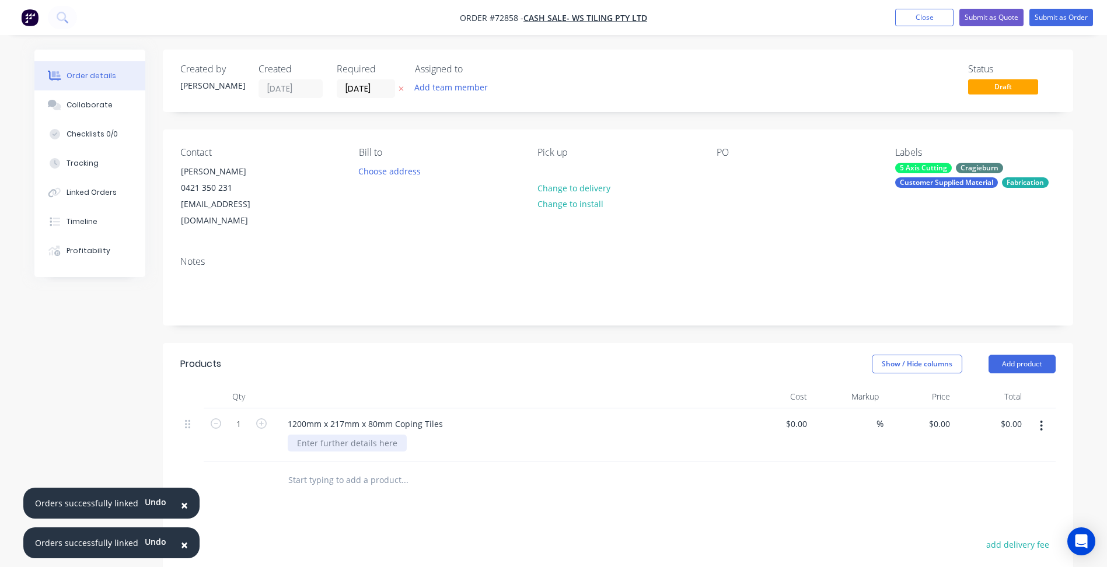
click at [338, 435] on div at bounding box center [347, 443] width 119 height 17
click at [357, 435] on div at bounding box center [347, 443] width 119 height 17
click at [243, 416] on input "1" at bounding box center [239, 425] width 30 height 18
type input "2"
click at [935, 409] on div "0 $0.00" at bounding box center [920, 435] width 72 height 53
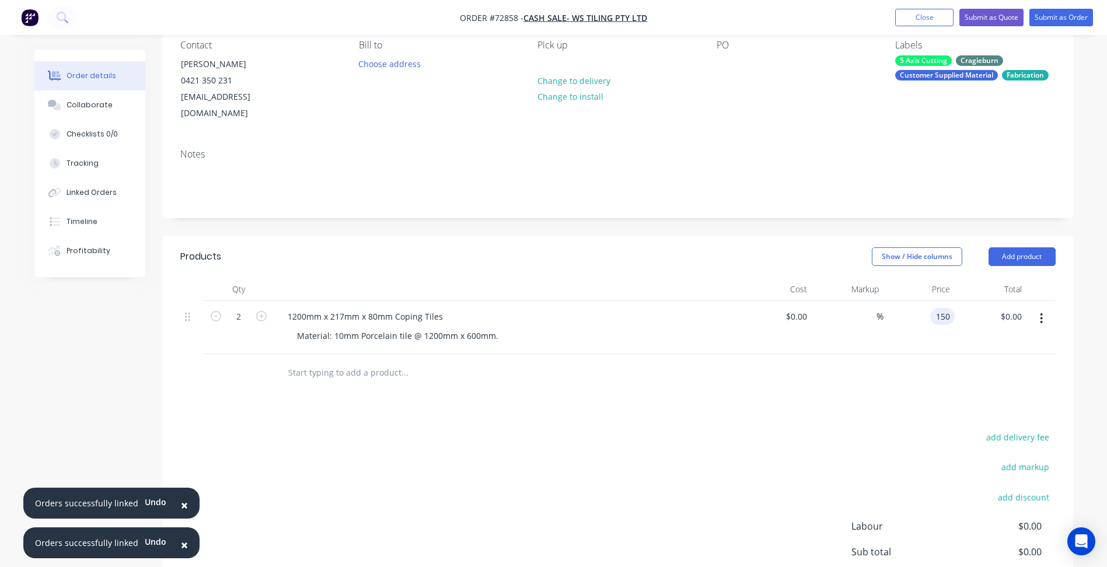
scroll to position [117, 0]
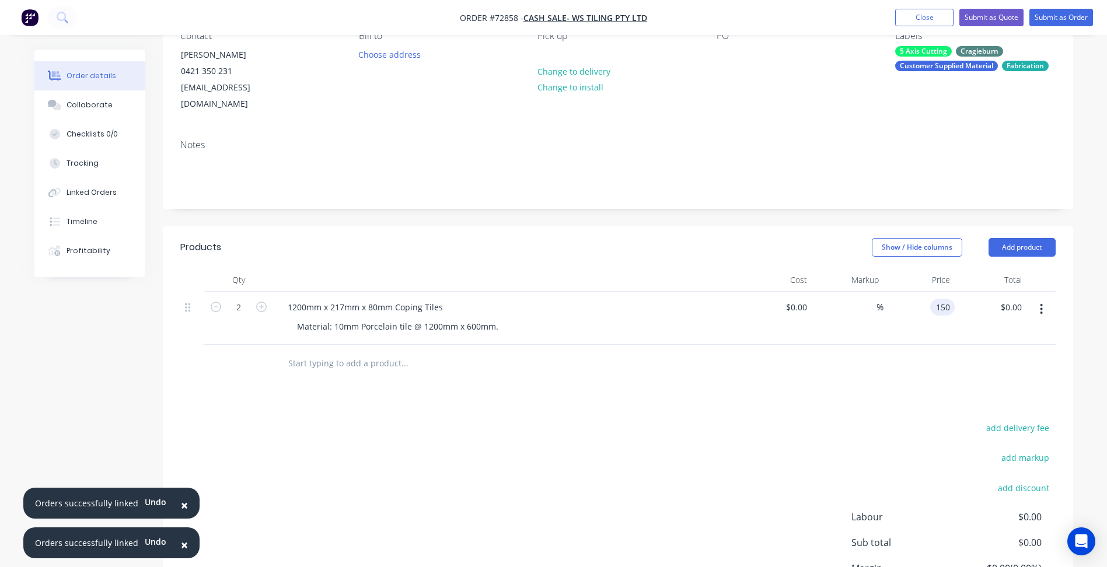
type input "$150.00"
type input "$300.00"
click at [464, 389] on div "Products Show / Hide columns Add product Qty Cost Markup Price Total 2 1200mm x…" at bounding box center [618, 445] width 911 height 437
click at [492, 318] on div "Material: 10mm Porcelain tile @ 1200mm x 600mm." at bounding box center [398, 326] width 220 height 17
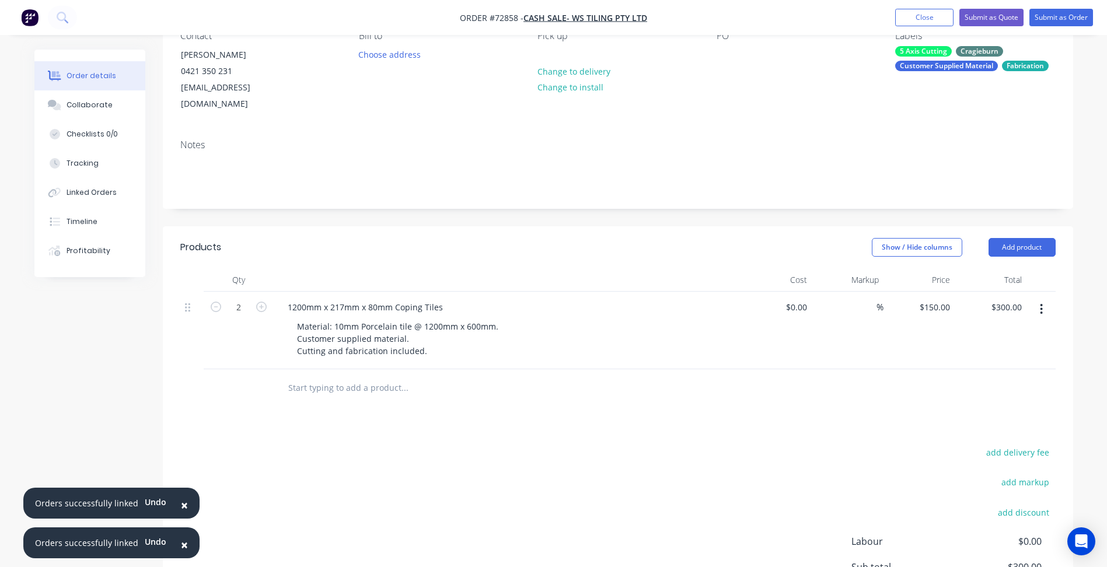
click at [410, 445] on div "add delivery fee add markup add discount Labour $0.00 Sub total $300.00 Margin …" at bounding box center [618, 557] width 876 height 225
click at [1030, 238] on button "Add product" at bounding box center [1022, 247] width 67 height 19
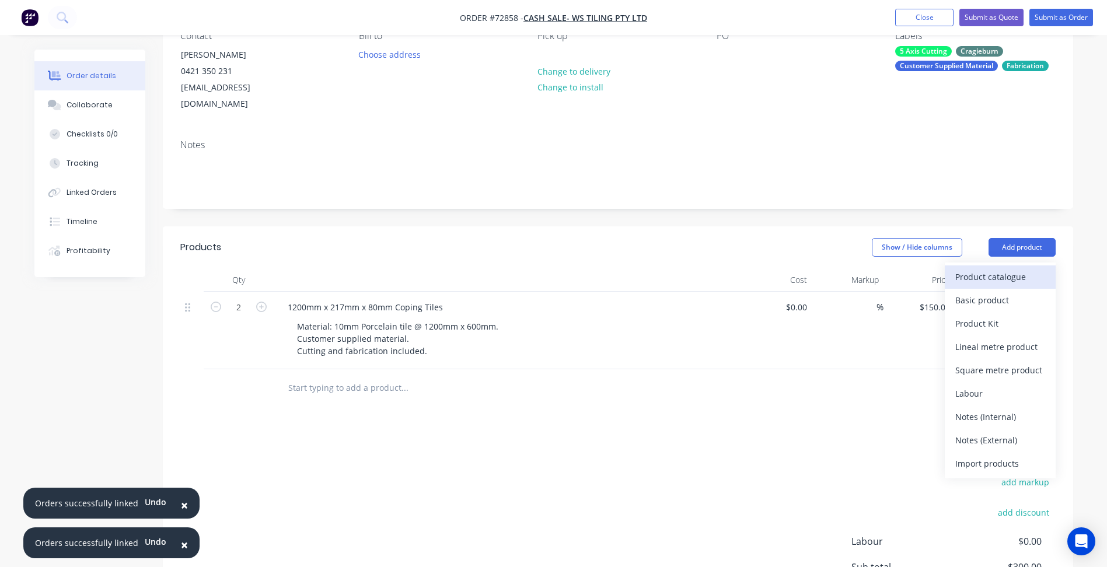
click at [994, 269] on div "Product catalogue" at bounding box center [1001, 277] width 90 height 17
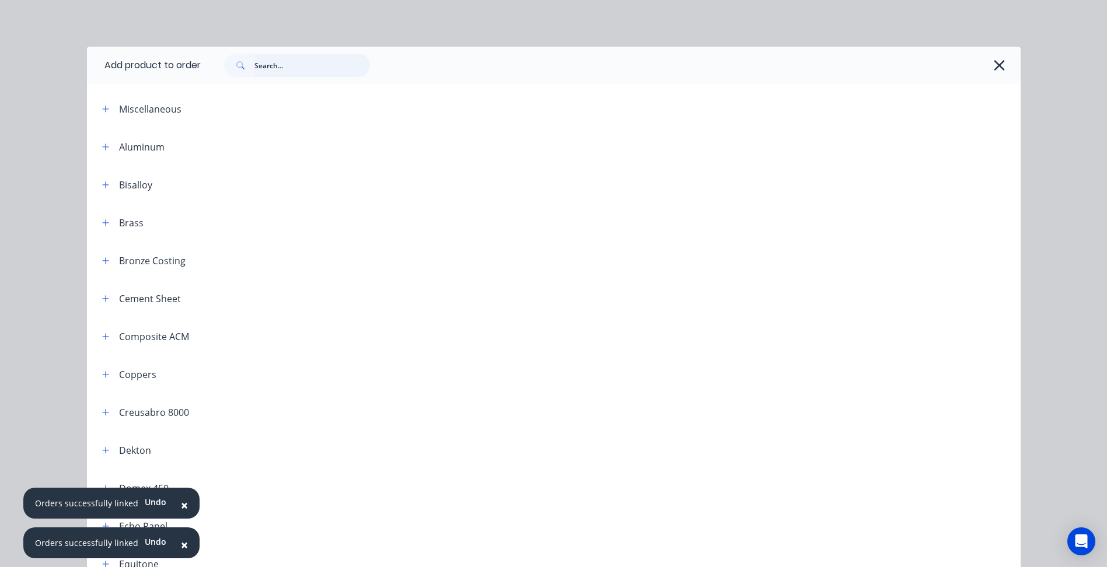
click at [276, 68] on input "text" at bounding box center [313, 65] width 116 height 23
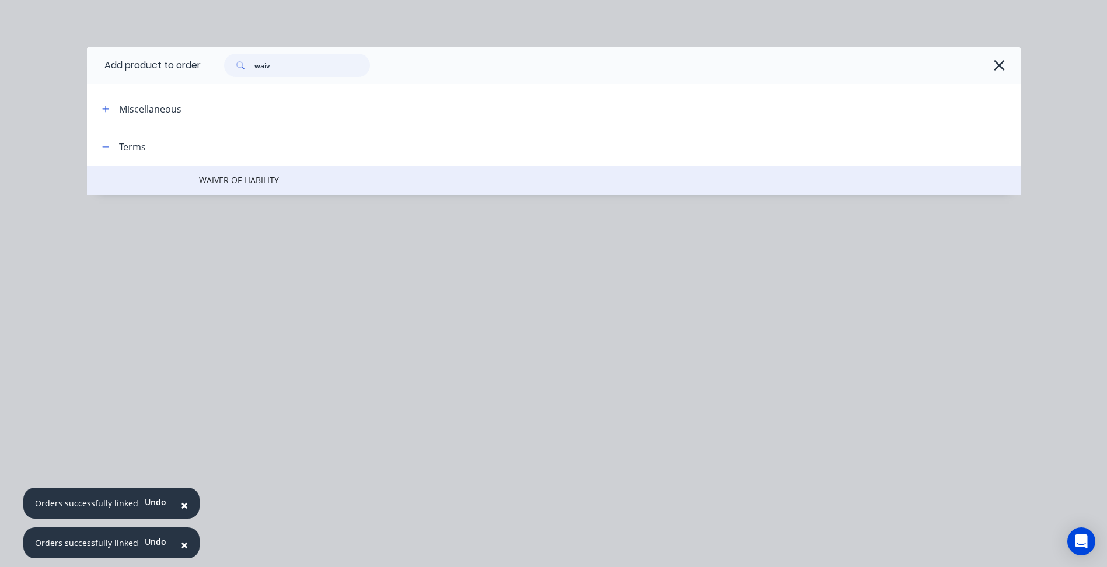
type input "waiv"
click at [315, 178] on span "WAIVER OF LIABILITY" at bounding box center [527, 180] width 657 height 12
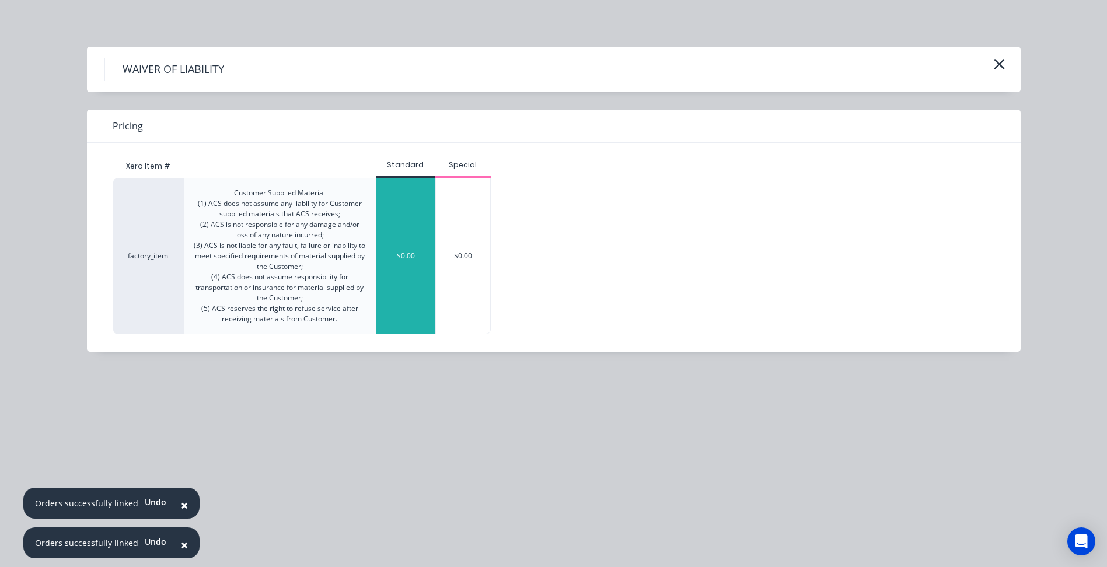
click at [419, 243] on div "$0.00" at bounding box center [406, 256] width 59 height 155
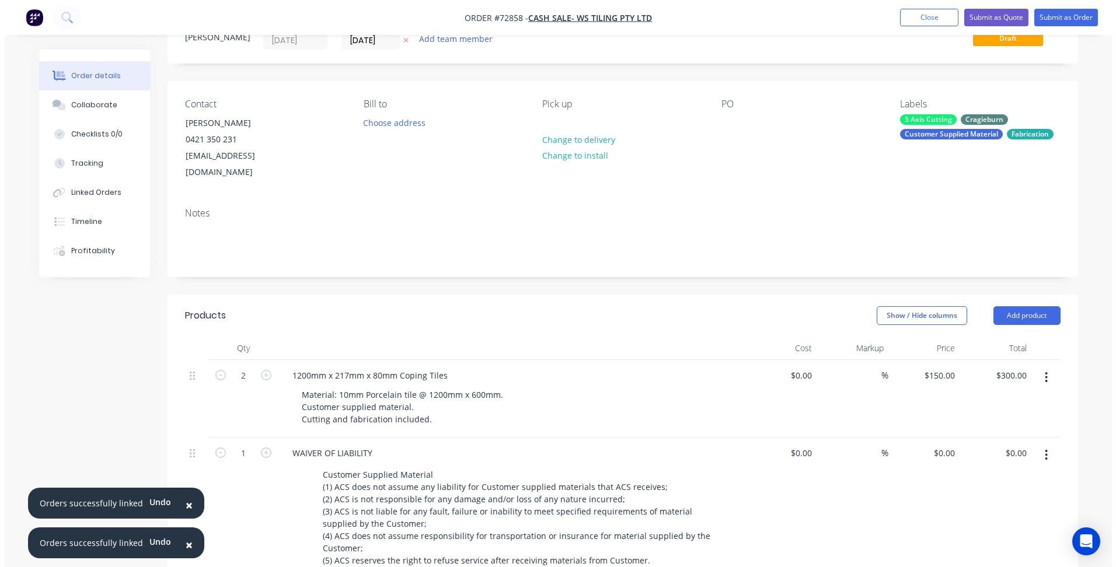
scroll to position [0, 0]
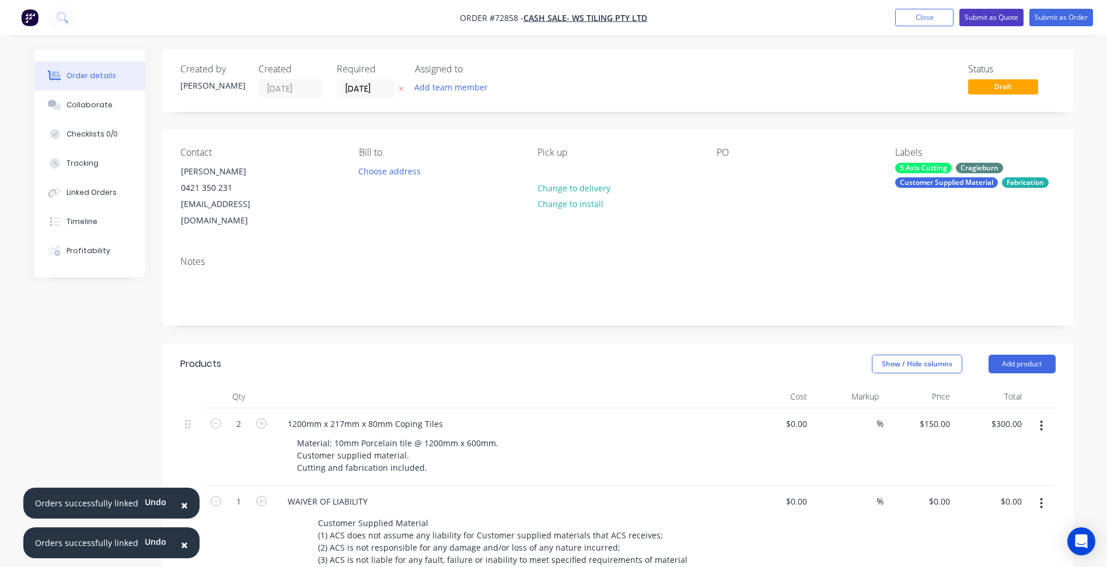
click at [1000, 13] on button "Submit as Quote" at bounding box center [992, 18] width 64 height 18
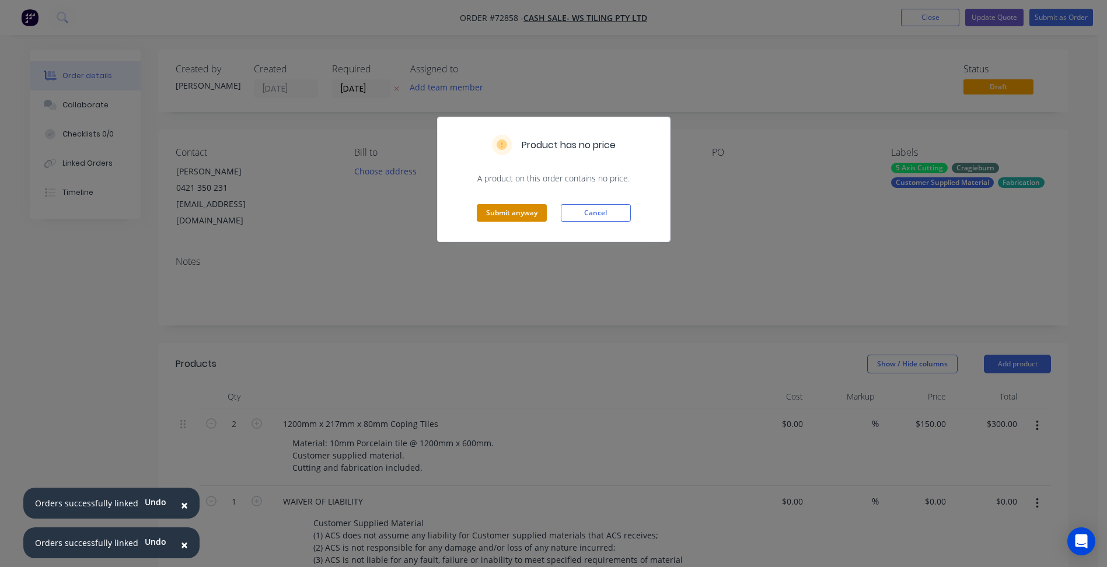
click at [518, 207] on button "Submit anyway" at bounding box center [512, 213] width 70 height 18
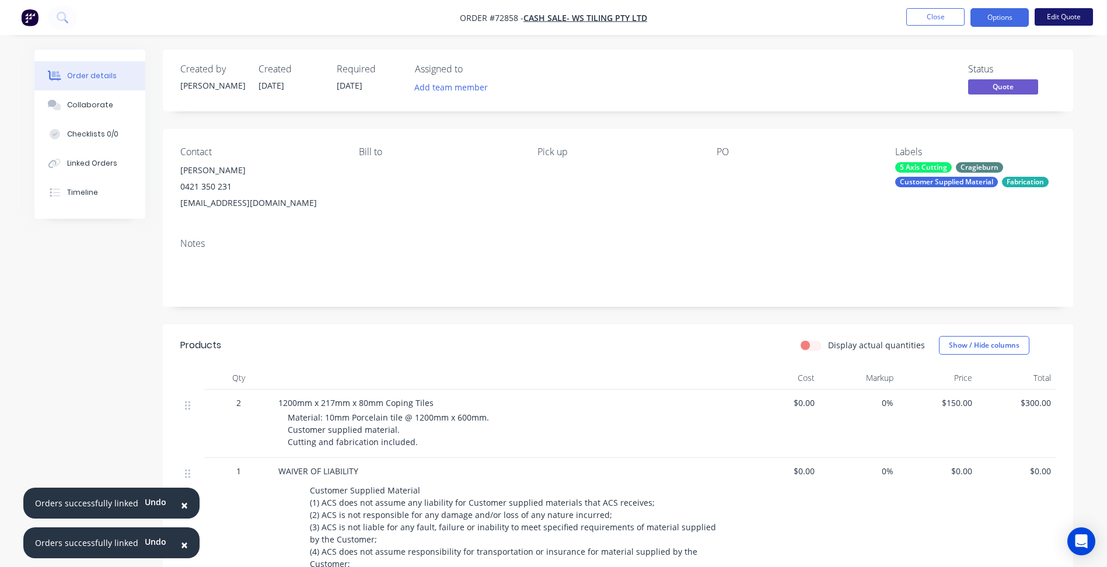
click at [1053, 19] on button "Edit Quote" at bounding box center [1064, 17] width 58 height 18
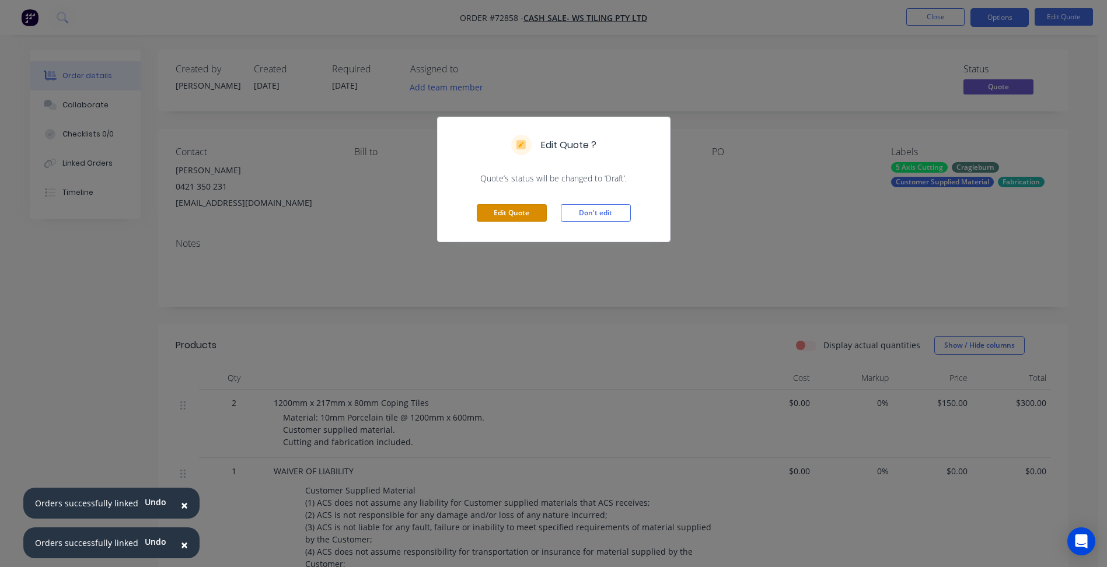
drag, startPoint x: 534, startPoint y: 205, endPoint x: 1005, endPoint y: 81, distance: 487.4
click at [535, 205] on button "Edit Quote" at bounding box center [512, 213] width 70 height 18
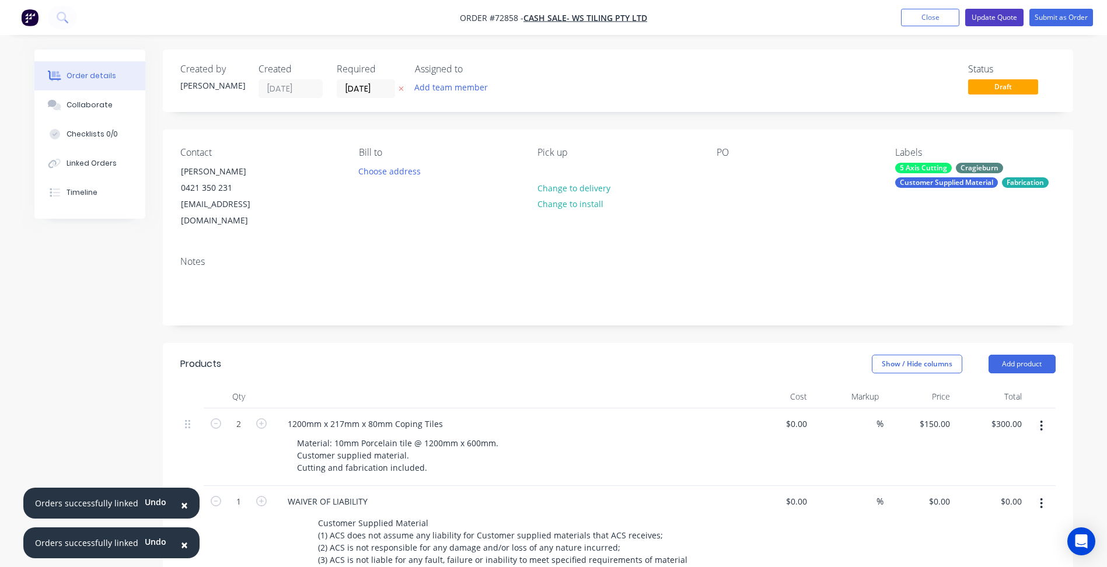
click at [998, 22] on button "Update Quote" at bounding box center [995, 18] width 58 height 18
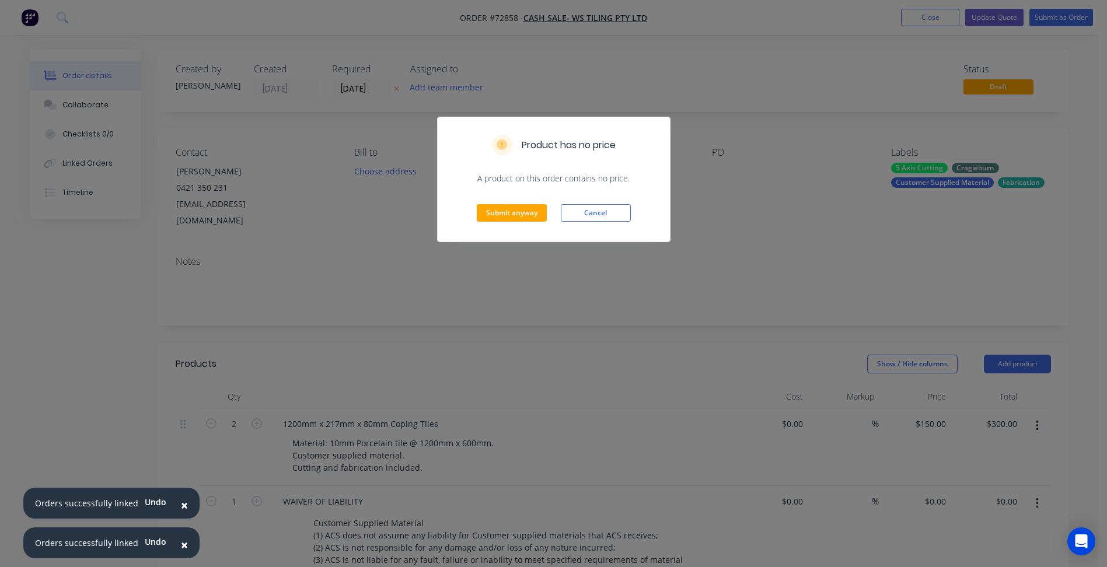
click at [618, 211] on button "Cancel" at bounding box center [596, 213] width 70 height 18
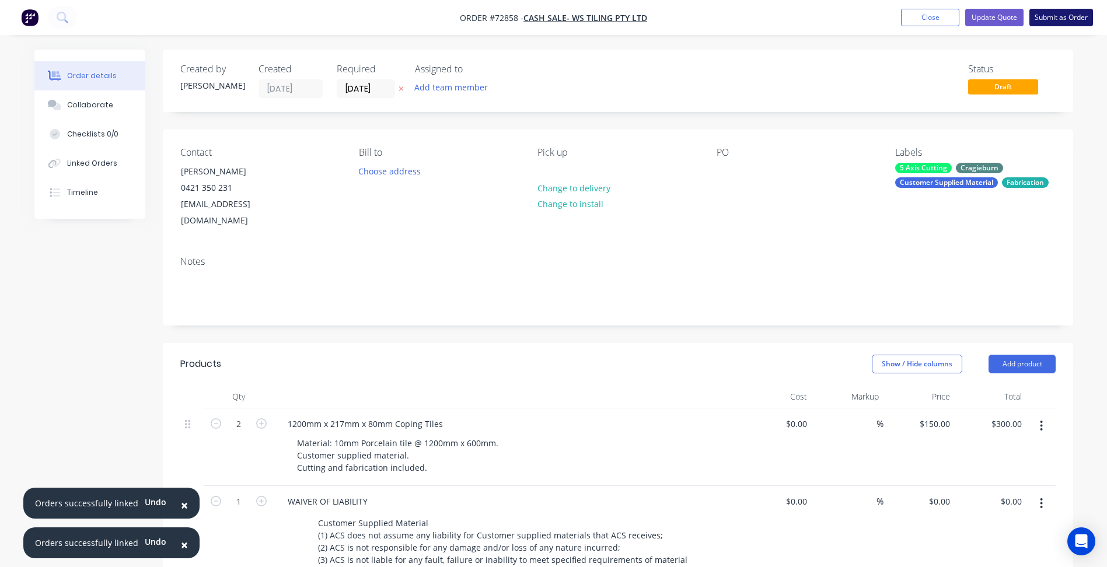
click at [1054, 19] on button "Submit as Order" at bounding box center [1062, 18] width 64 height 18
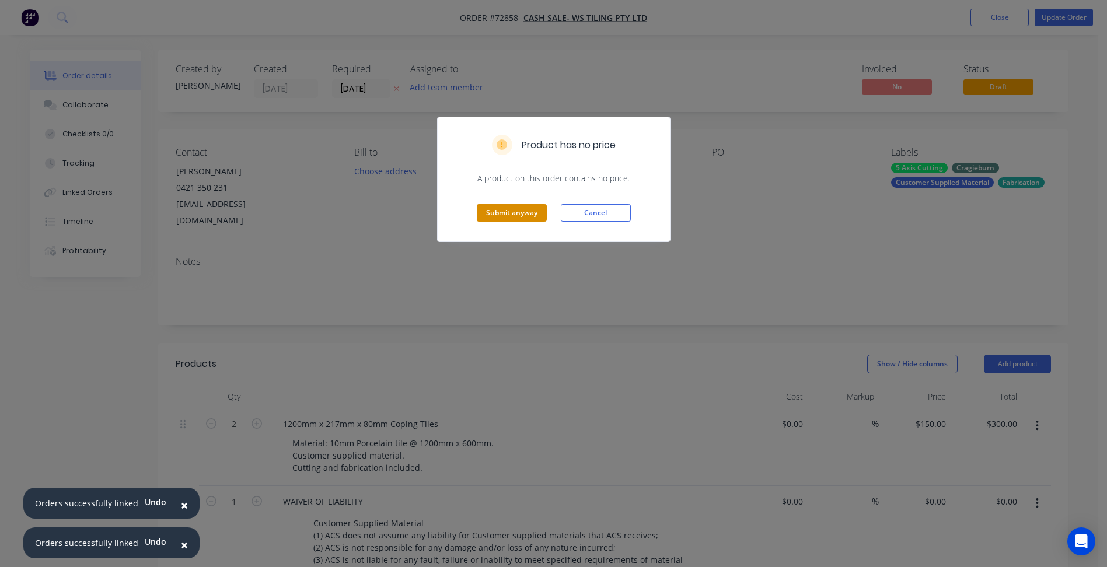
click at [494, 222] on button "Submit anyway" at bounding box center [512, 213] width 70 height 18
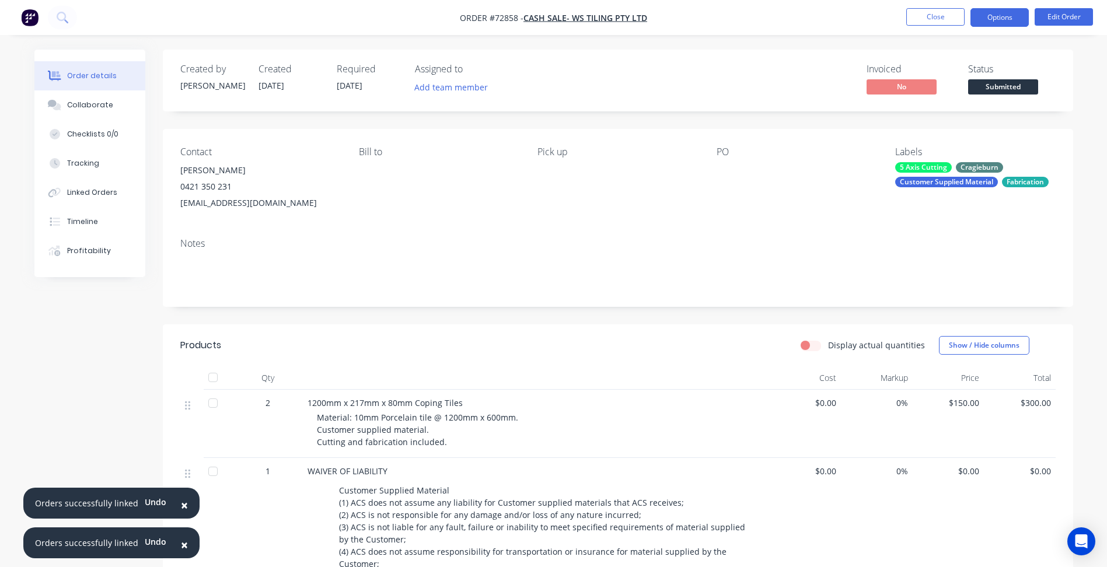
click at [1014, 15] on button "Options" at bounding box center [1000, 17] width 58 height 19
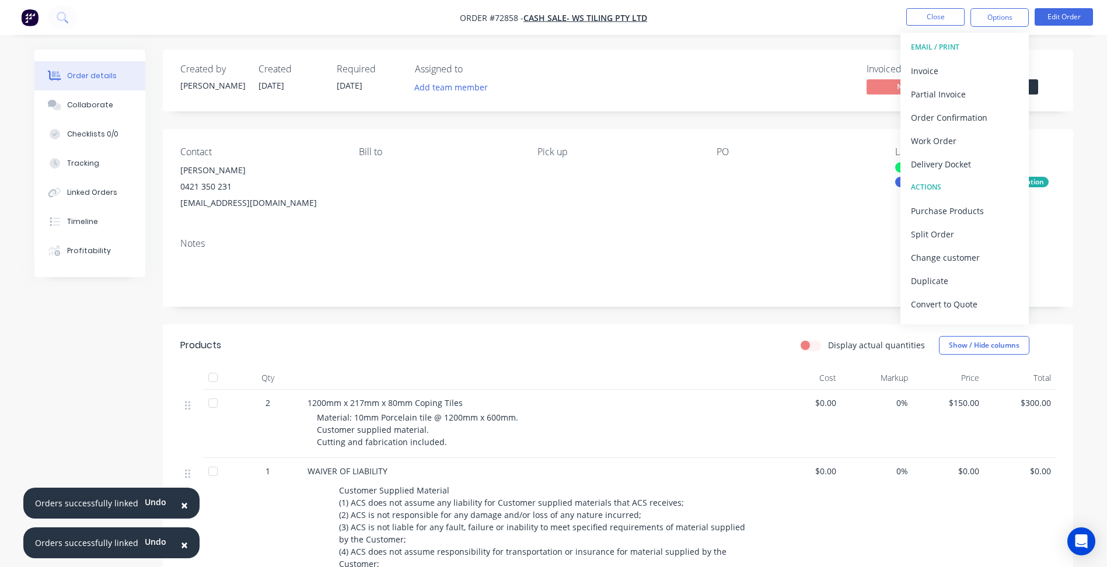
click at [1034, 86] on span "Submitted" at bounding box center [1003, 86] width 70 height 15
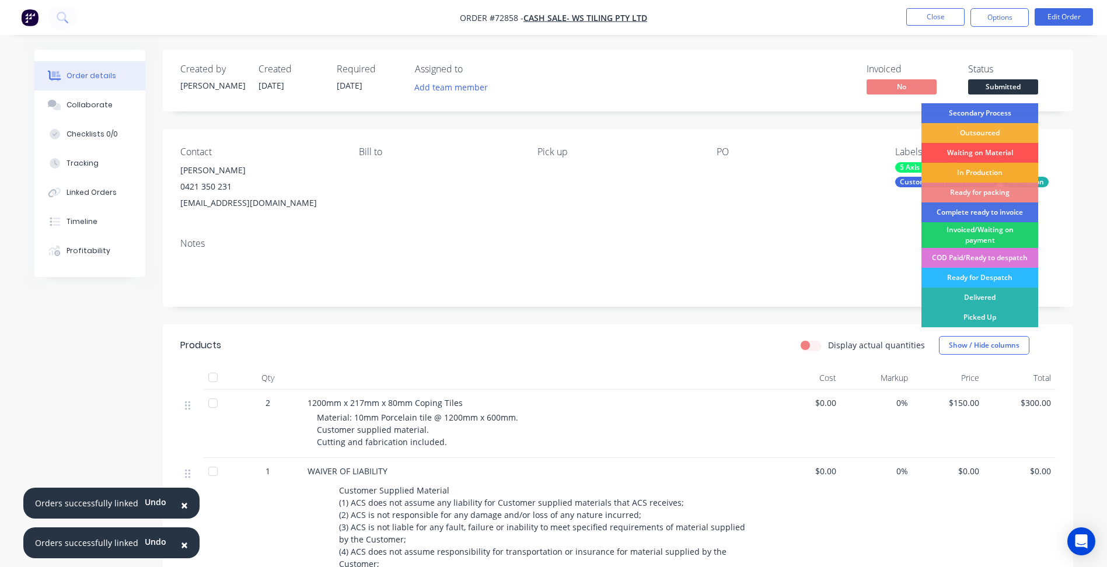
click at [969, 171] on div "In Production" at bounding box center [980, 173] width 117 height 20
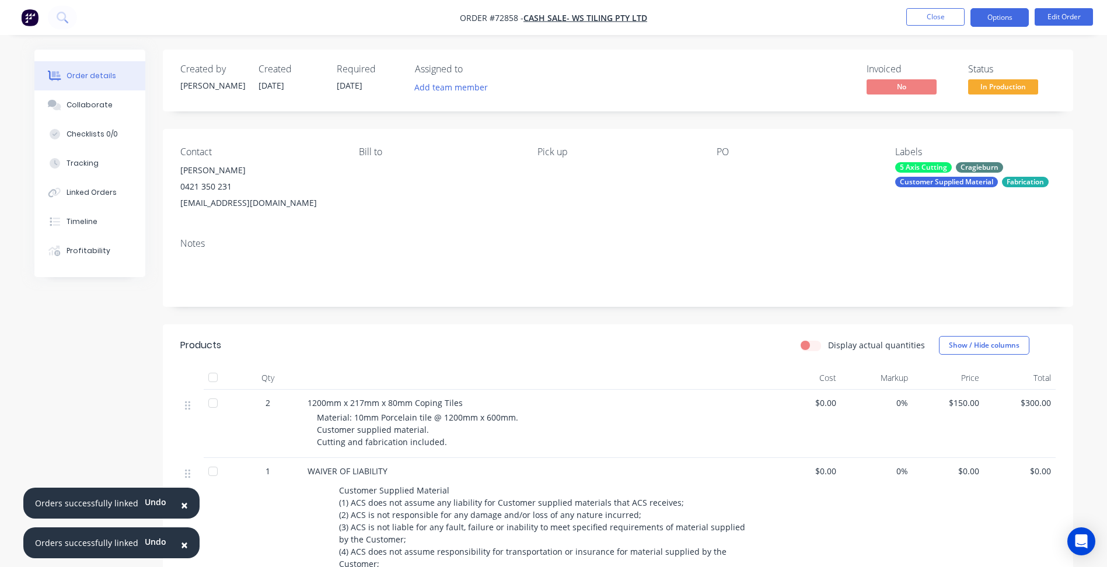
click at [988, 25] on button "Options" at bounding box center [1000, 17] width 58 height 19
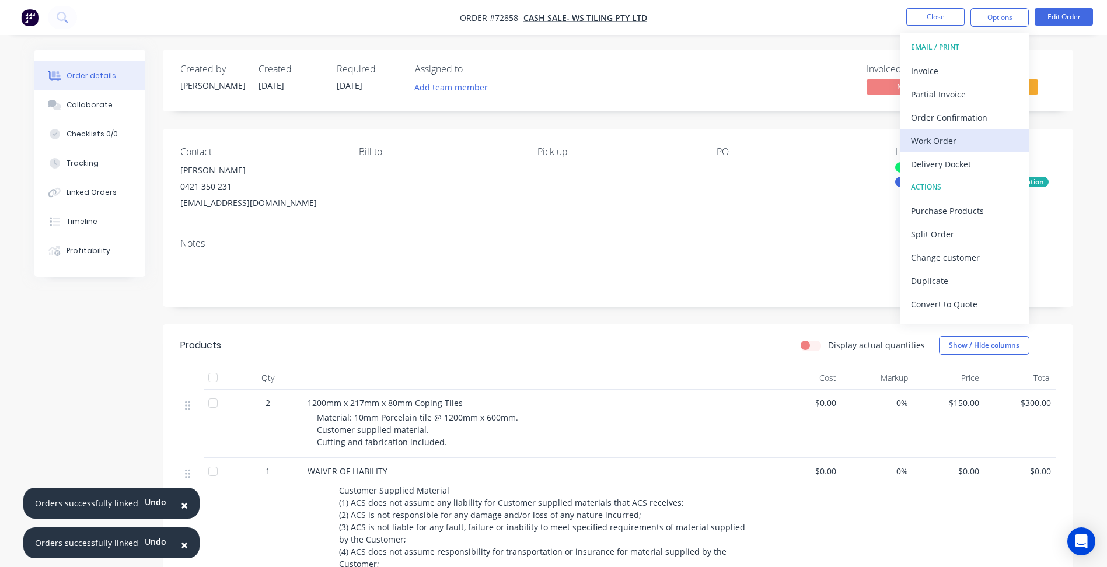
click at [951, 144] on div "Work Order" at bounding box center [964, 141] width 107 height 17
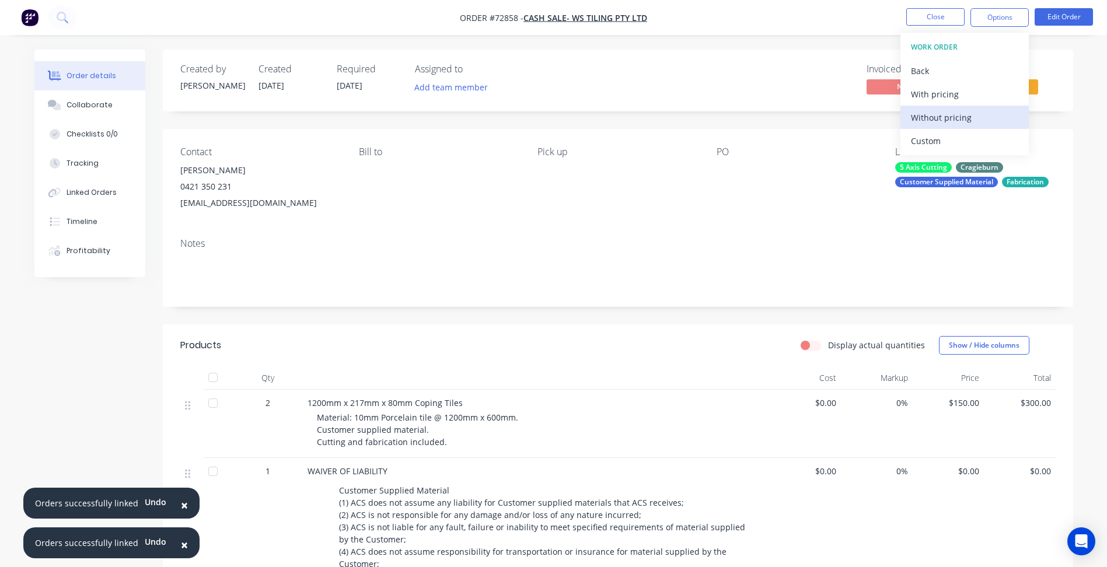
click at [956, 114] on div "Without pricing" at bounding box center [964, 117] width 107 height 17
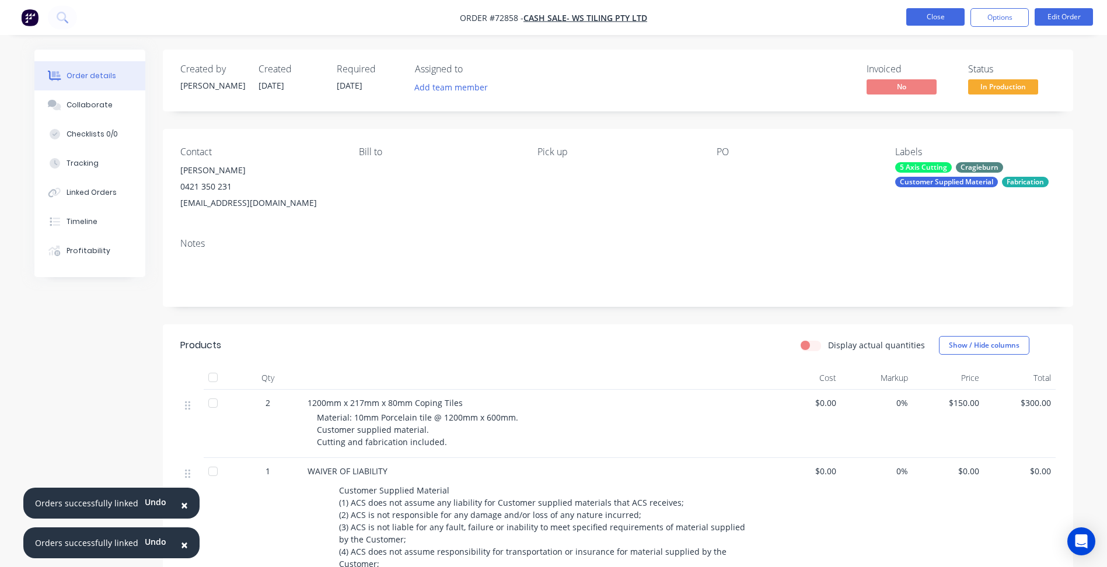
click at [933, 14] on button "Close" at bounding box center [936, 17] width 58 height 18
